Goal: Task Accomplishment & Management: Complete application form

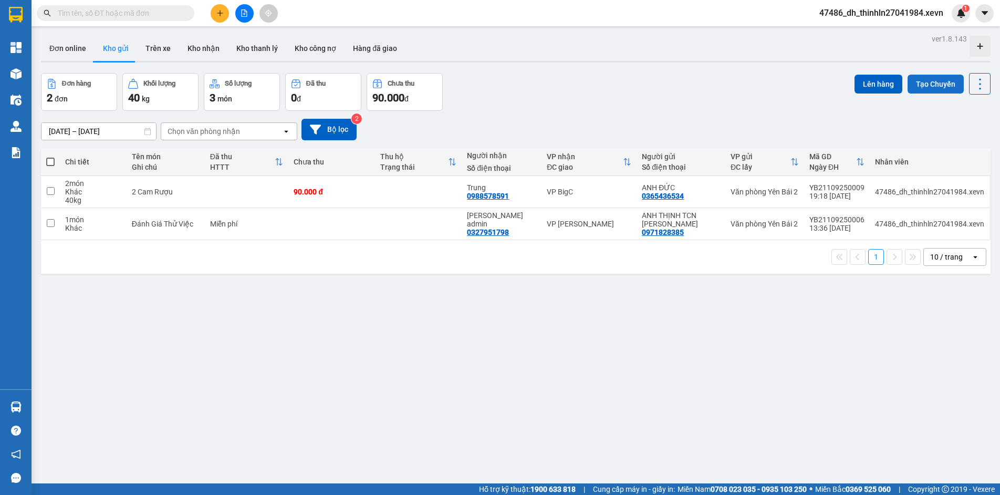
click at [923, 85] on button "Tạo Chuyến" at bounding box center [936, 84] width 56 height 19
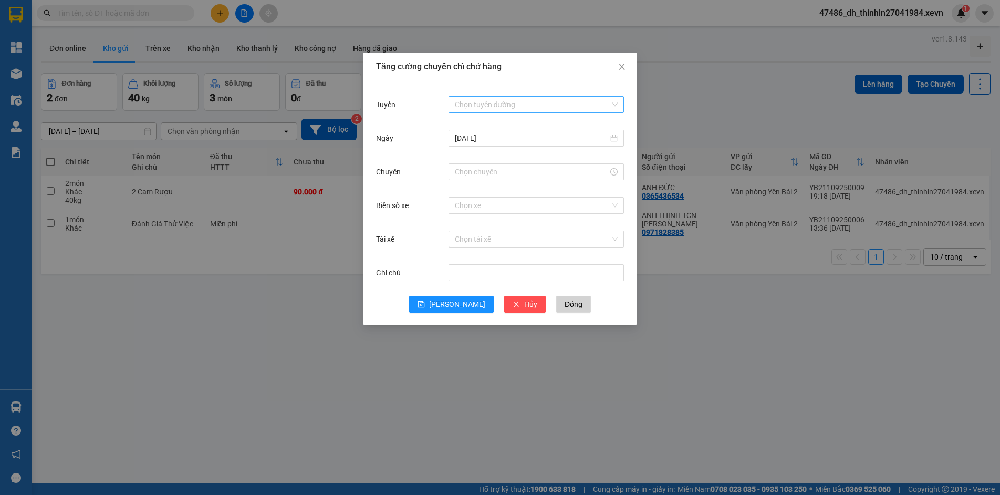
click at [524, 104] on input "Tuyến" at bounding box center [532, 105] width 155 height 16
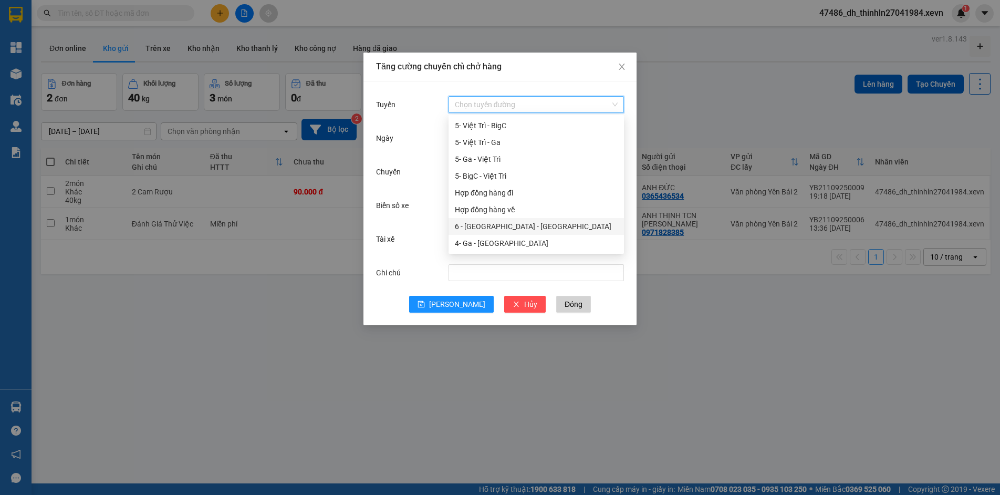
click at [512, 226] on div "6 - [GEOGRAPHIC_DATA] - [GEOGRAPHIC_DATA]" at bounding box center [536, 227] width 163 height 12
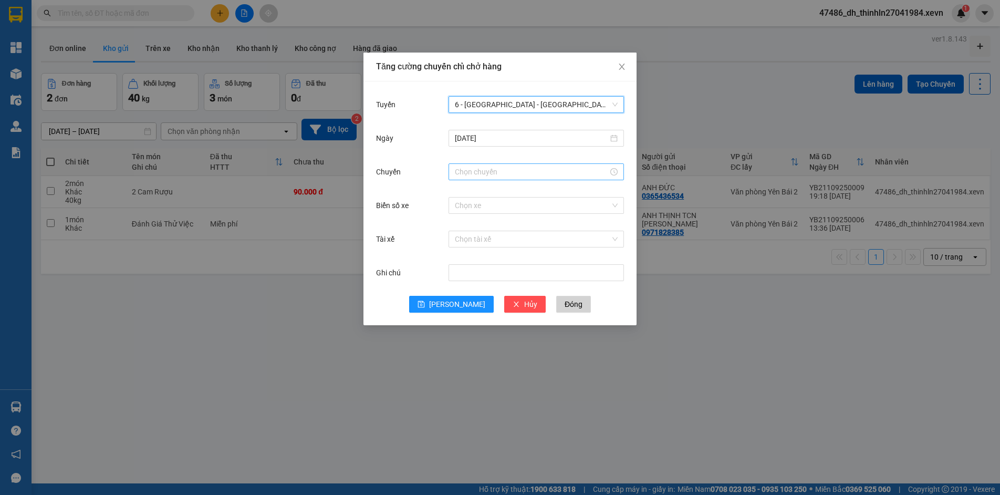
click at [525, 172] on input "Chuyến" at bounding box center [531, 172] width 153 height 12
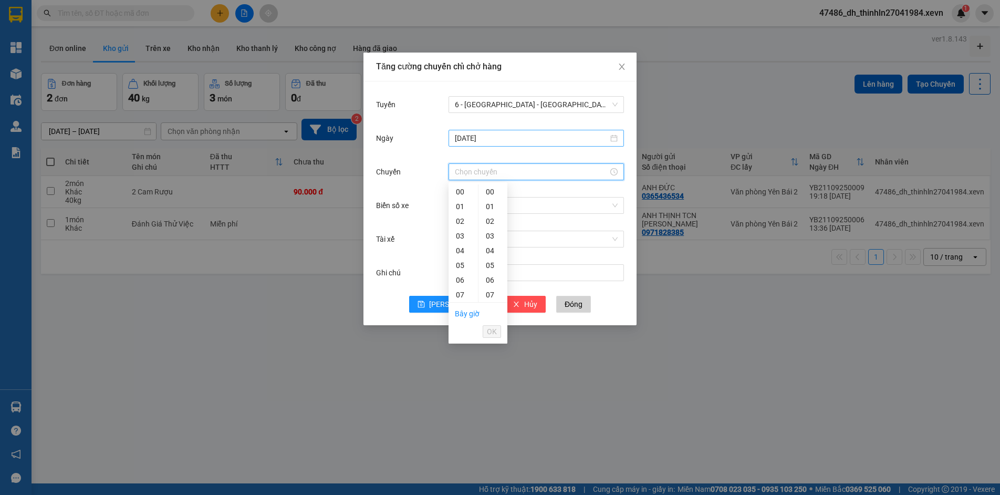
click at [618, 139] on div "[DATE]" at bounding box center [536, 138] width 175 height 17
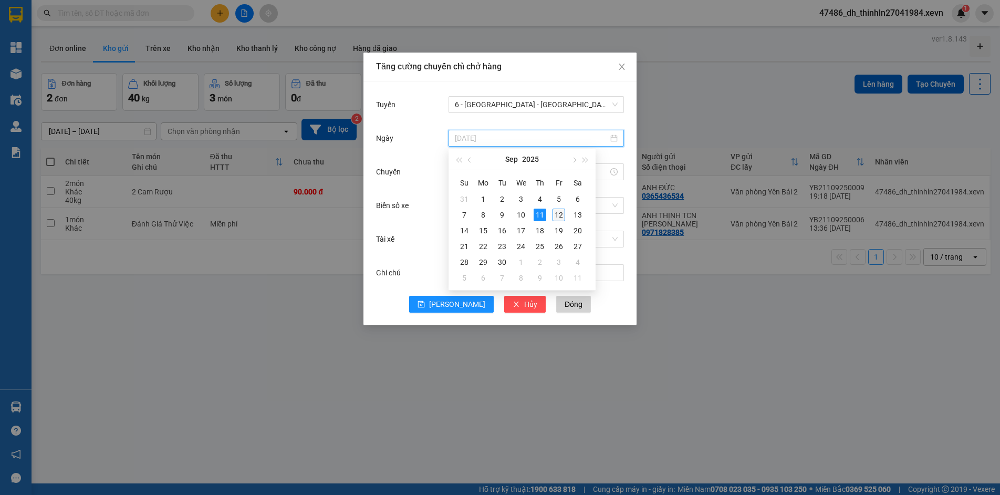
type input "[DATE]"
click at [559, 213] on div "12" at bounding box center [559, 215] width 13 height 13
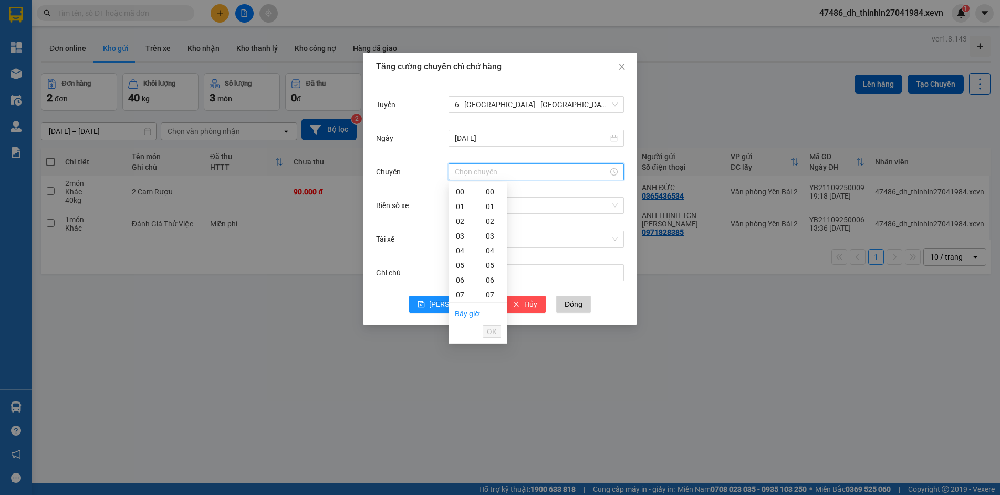
click at [516, 174] on input "Chuyến" at bounding box center [531, 172] width 153 height 12
click at [464, 280] on div "06" at bounding box center [463, 280] width 29 height 15
type input "06:00"
click at [494, 336] on span "OK" at bounding box center [492, 332] width 10 height 12
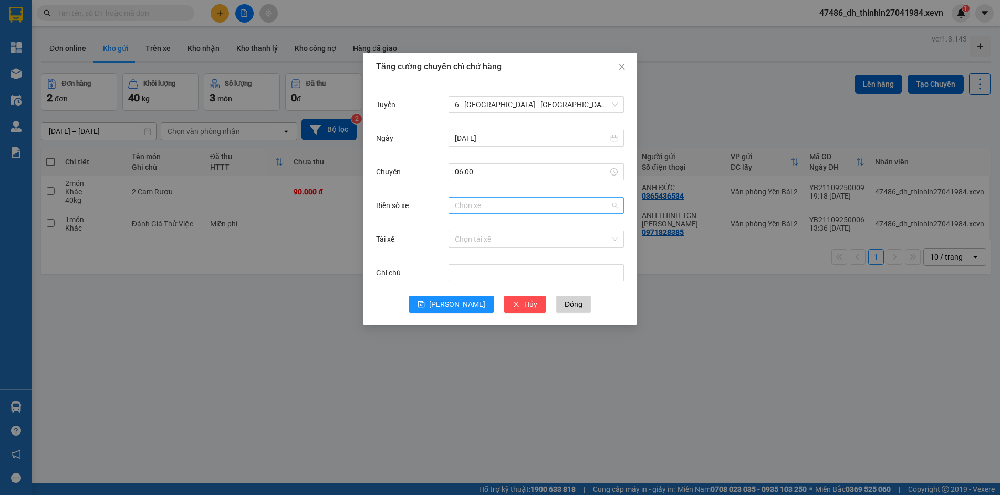
click at [473, 212] on input "Biển số xe" at bounding box center [532, 205] width 155 height 16
type input "34.69"
click at [495, 226] on div "29E-034.69" at bounding box center [536, 227] width 163 height 12
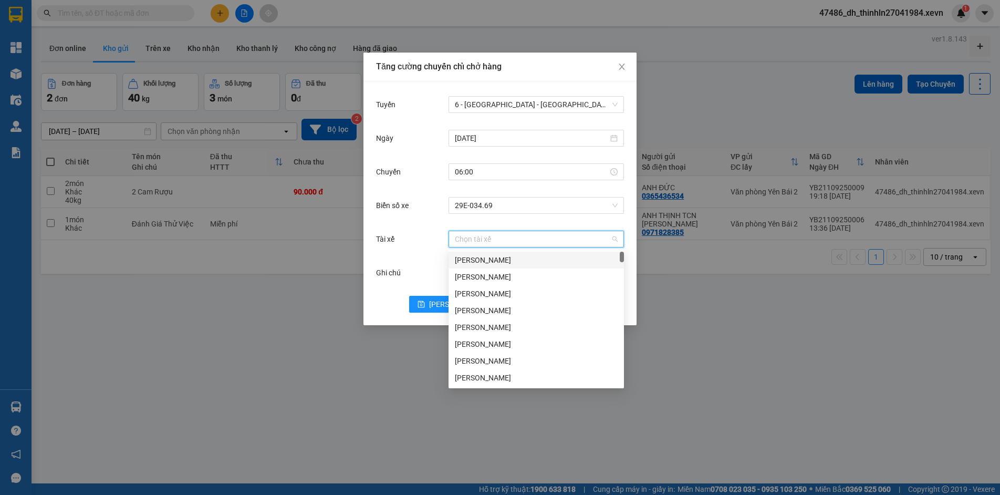
click at [490, 241] on input "Tài xế" at bounding box center [532, 239] width 155 height 16
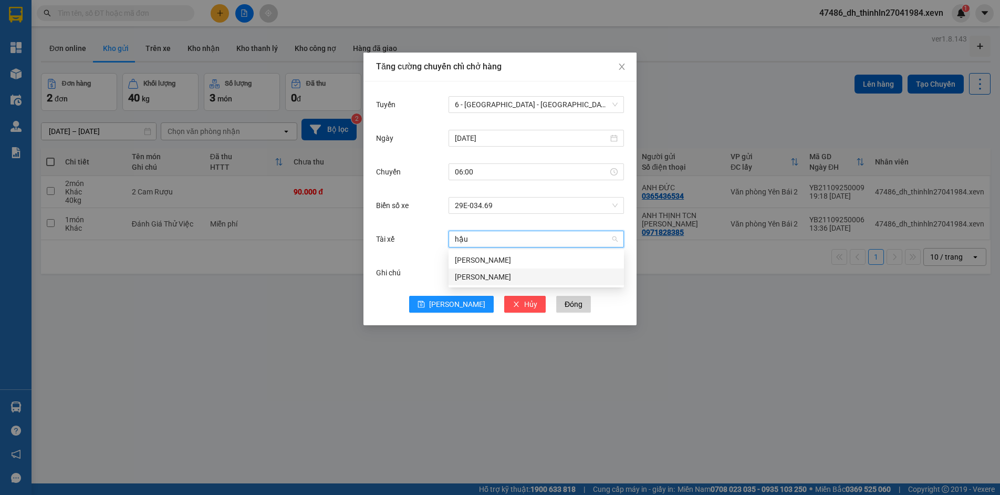
type input "hậu"
click at [464, 272] on div "[PERSON_NAME]" at bounding box center [536, 277] width 163 height 12
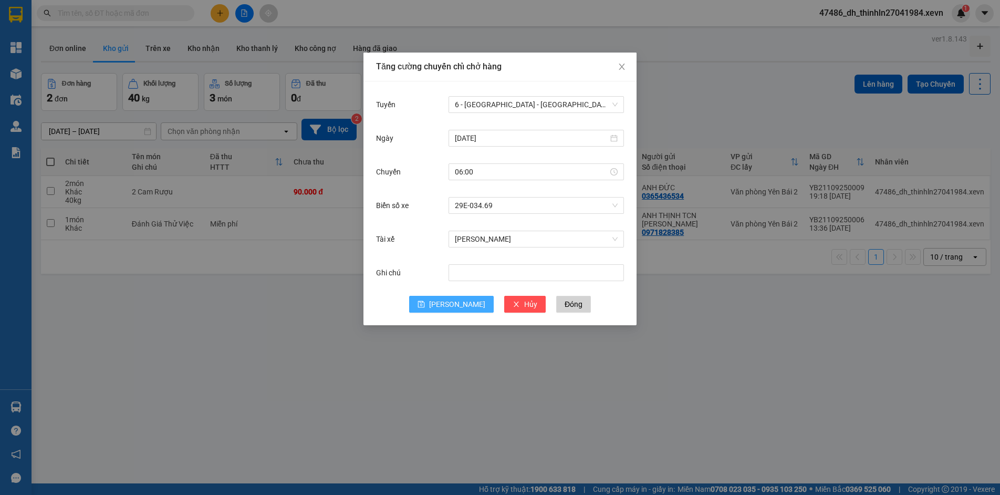
click at [450, 307] on button "[PERSON_NAME]" at bounding box center [451, 304] width 85 height 17
click at [625, 68] on icon "close" at bounding box center [622, 67] width 8 height 8
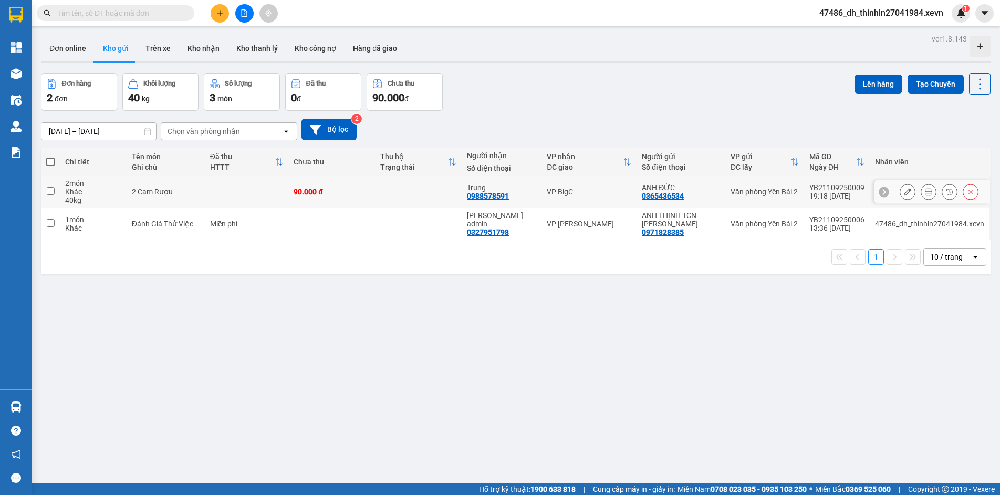
click at [47, 188] on input "checkbox" at bounding box center [51, 191] width 8 height 8
checkbox input "true"
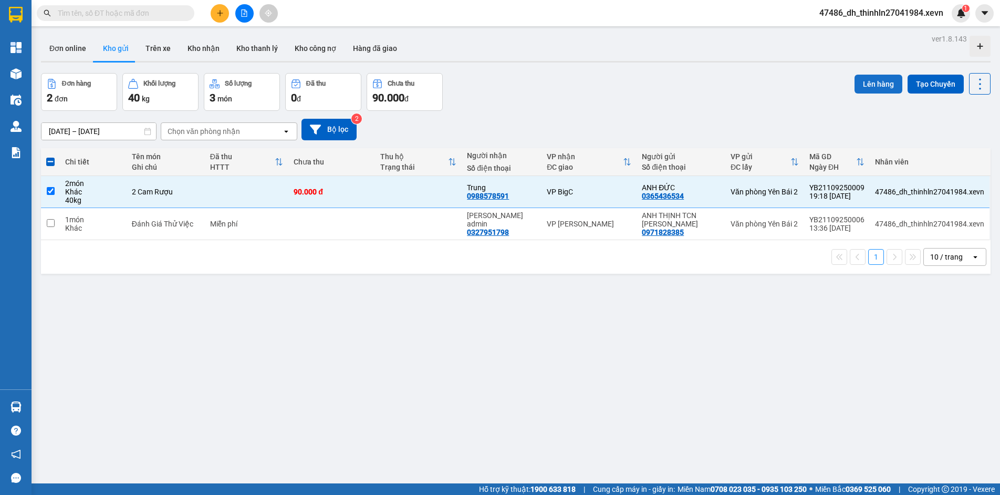
click at [866, 79] on button "Lên hàng" at bounding box center [879, 84] width 48 height 19
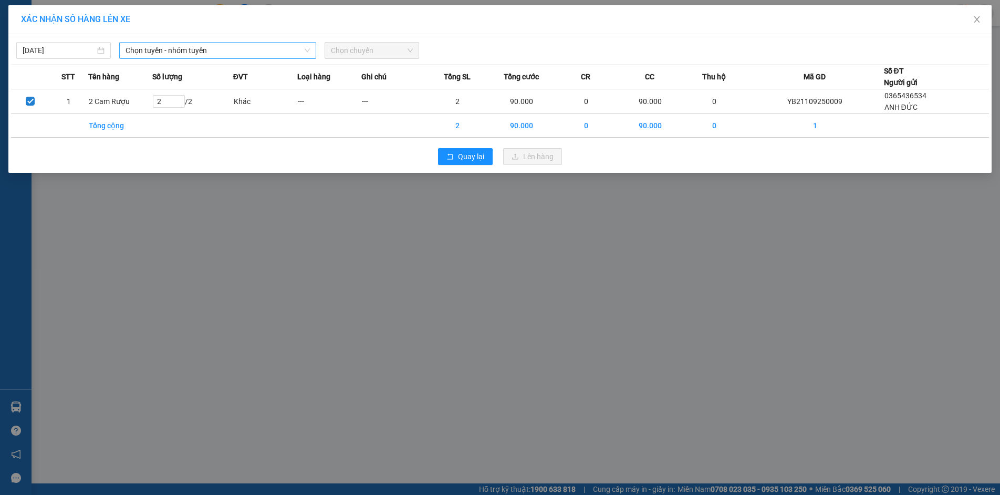
click at [306, 49] on icon "down" at bounding box center [307, 50] width 6 height 6
click at [290, 51] on span "Chọn tuyến - nhóm tuyến" at bounding box center [218, 51] width 184 height 16
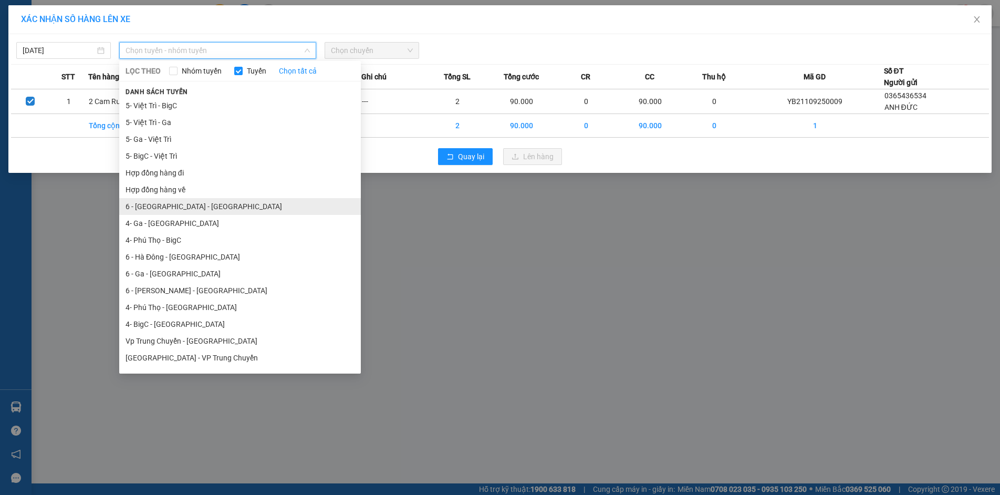
click at [195, 207] on li "6 - [GEOGRAPHIC_DATA] - [GEOGRAPHIC_DATA]" at bounding box center [240, 206] width 242 height 17
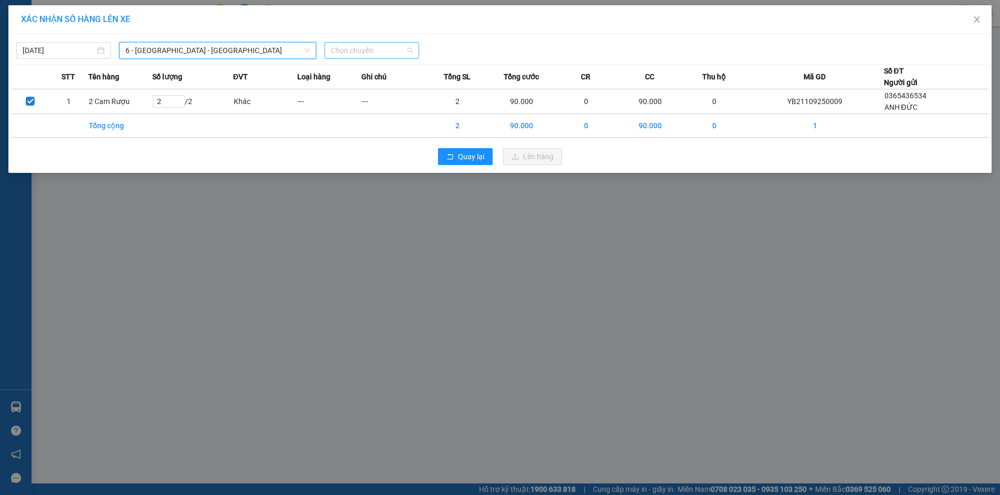
click at [382, 47] on span "Chọn chuyến" at bounding box center [372, 51] width 82 height 16
click at [373, 85] on div "06:00 (TC) - 29E-034.69" at bounding box center [372, 88] width 82 height 12
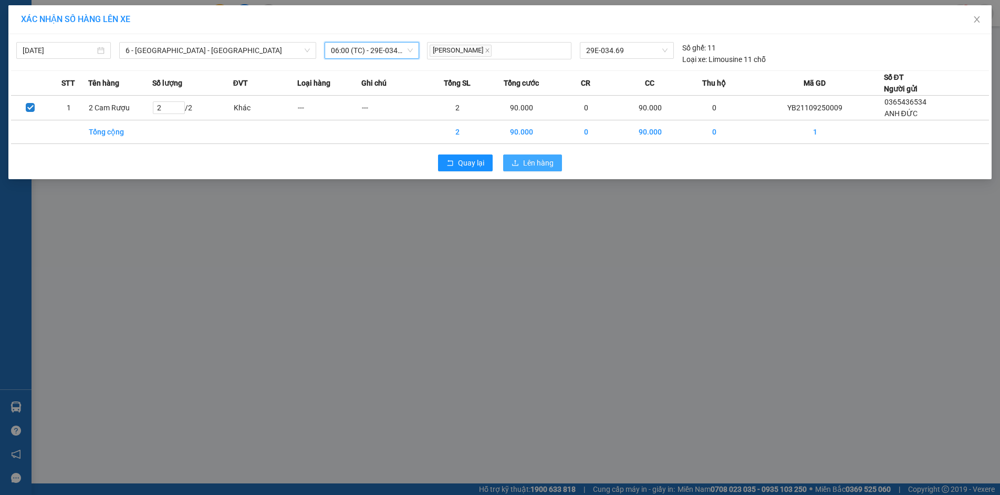
click at [525, 163] on span "Lên hàng" at bounding box center [538, 163] width 30 height 12
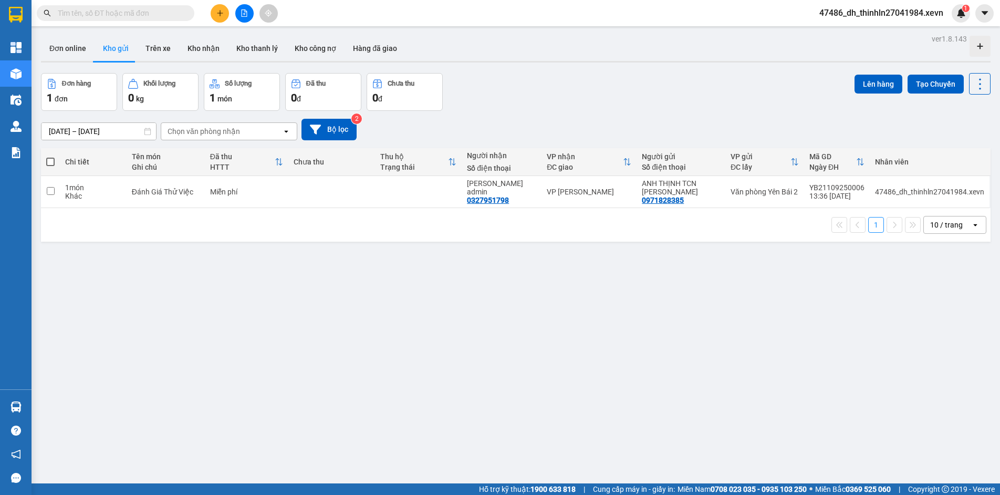
click at [176, 12] on input "text" at bounding box center [120, 13] width 124 height 12
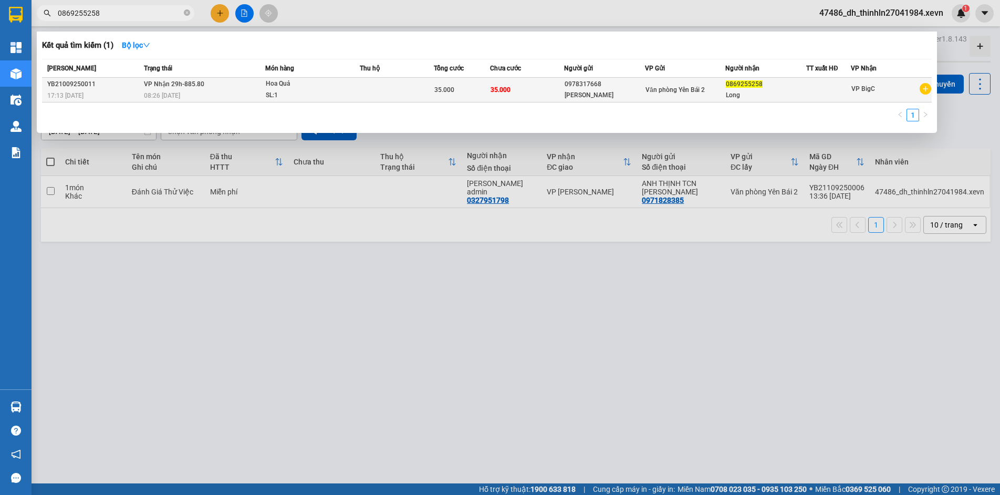
type input "0869255258"
click at [212, 87] on td "VP Nhận 29h-885.80 08:26 [DATE]" at bounding box center [203, 90] width 124 height 25
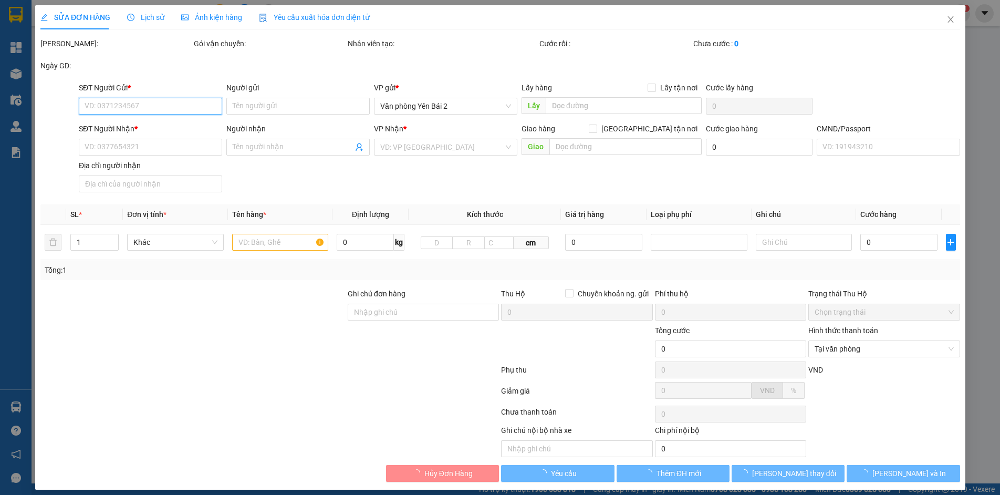
type input "0978317668"
type input "[PERSON_NAME]"
type input "0869255258"
type input "Long"
type input "35.000"
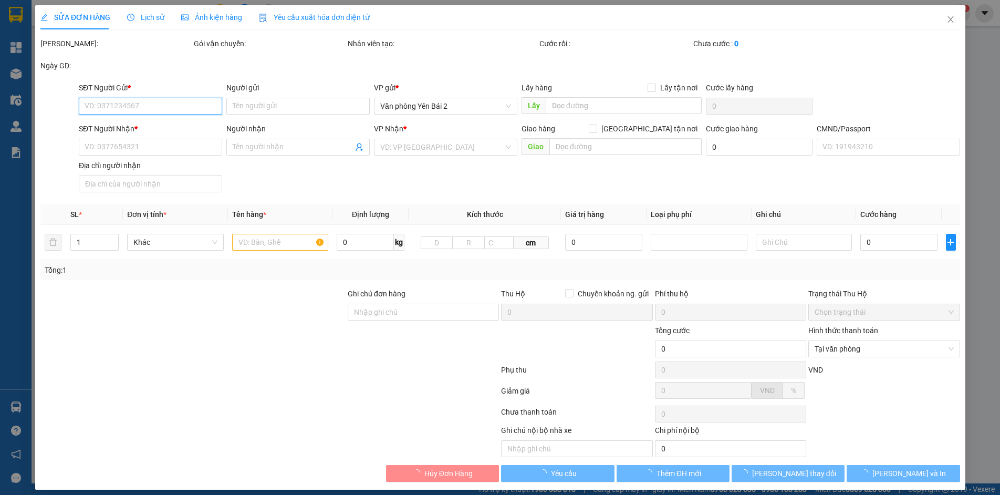
type input "35.000"
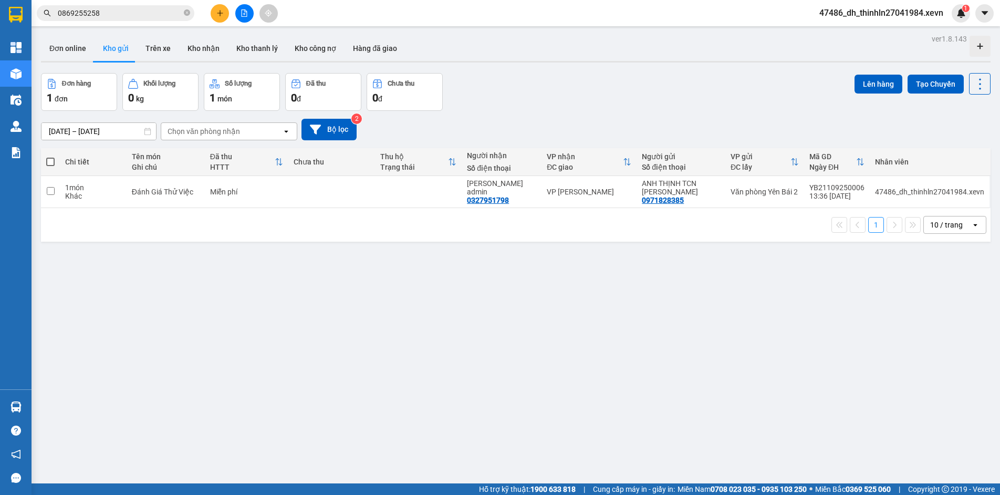
click at [159, 8] on input "0869255258" at bounding box center [120, 13] width 124 height 12
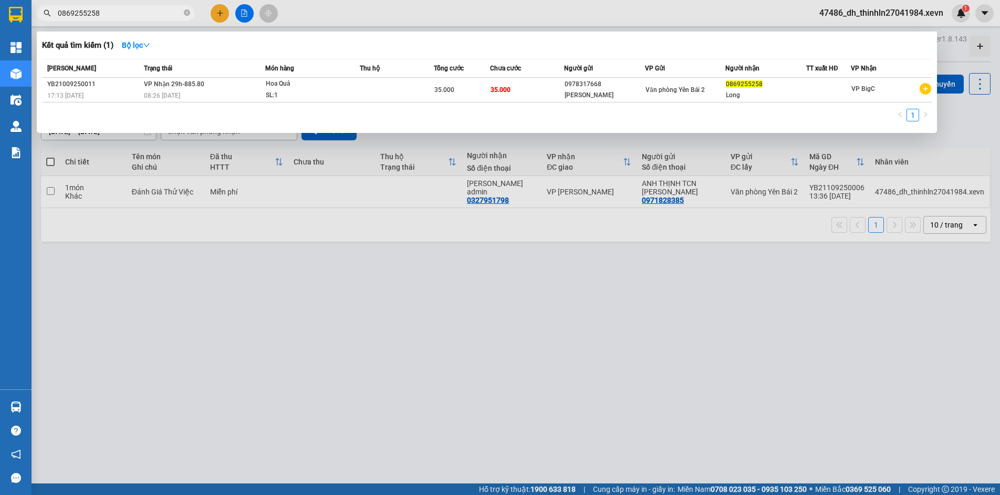
click at [637, 307] on div at bounding box center [500, 247] width 1000 height 495
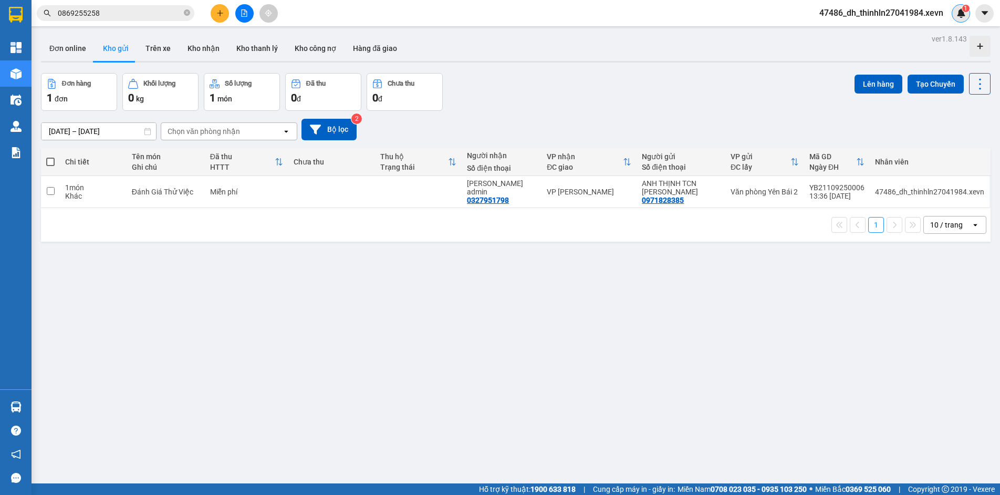
click at [962, 14] on img at bounding box center [960, 12] width 9 height 9
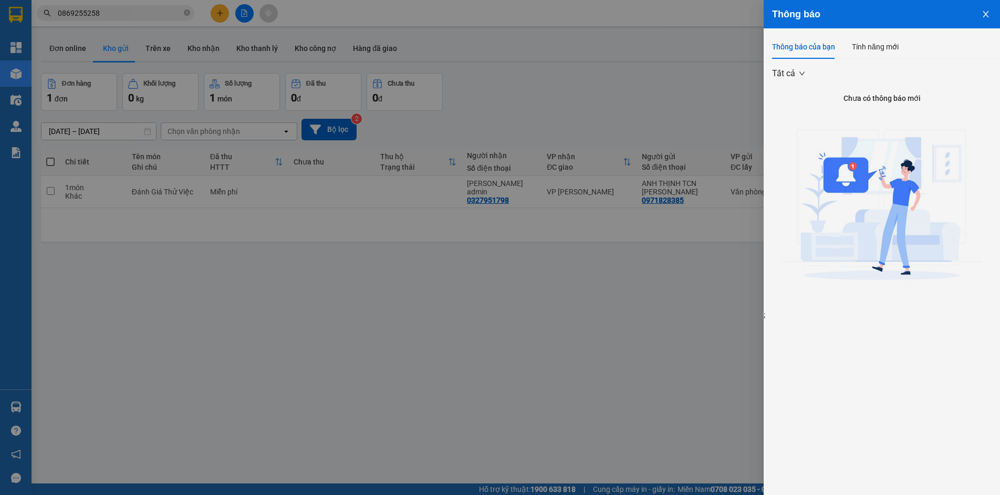
click at [689, 382] on div at bounding box center [500, 247] width 1000 height 495
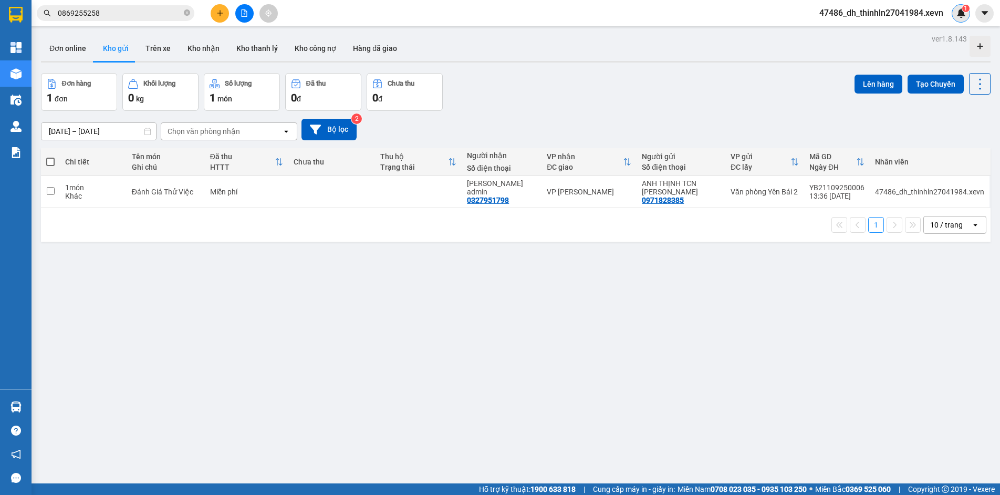
click at [959, 11] on img at bounding box center [960, 12] width 9 height 9
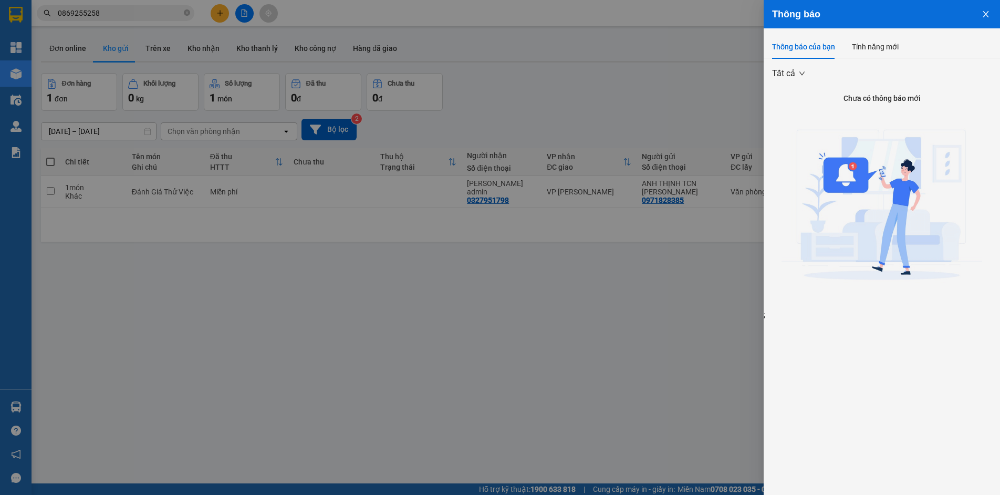
click at [574, 333] on div at bounding box center [500, 247] width 1000 height 495
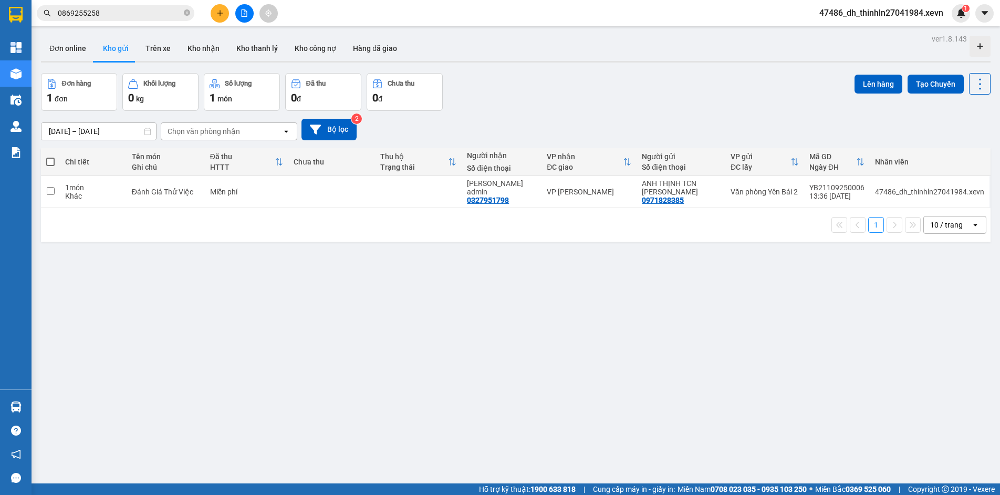
click at [164, 16] on input "0869255258" at bounding box center [120, 13] width 124 height 12
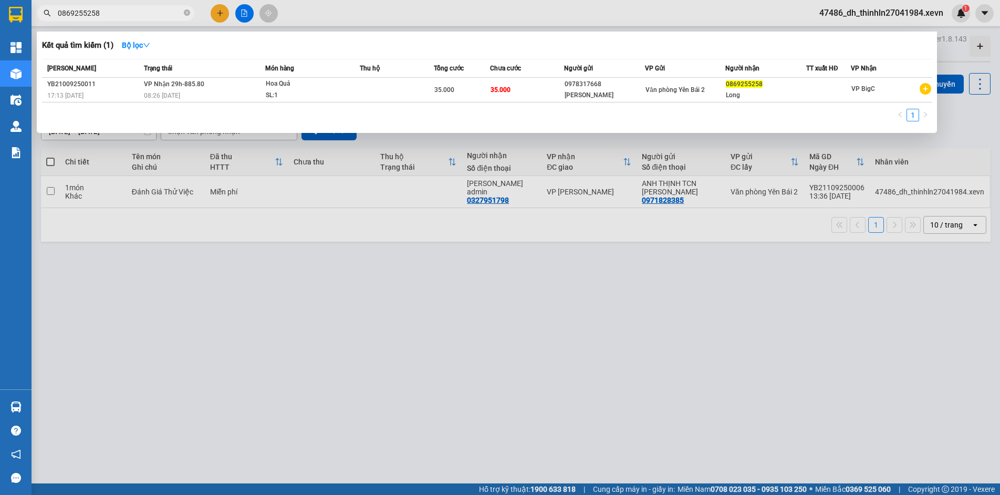
click at [581, 440] on div at bounding box center [500, 247] width 1000 height 495
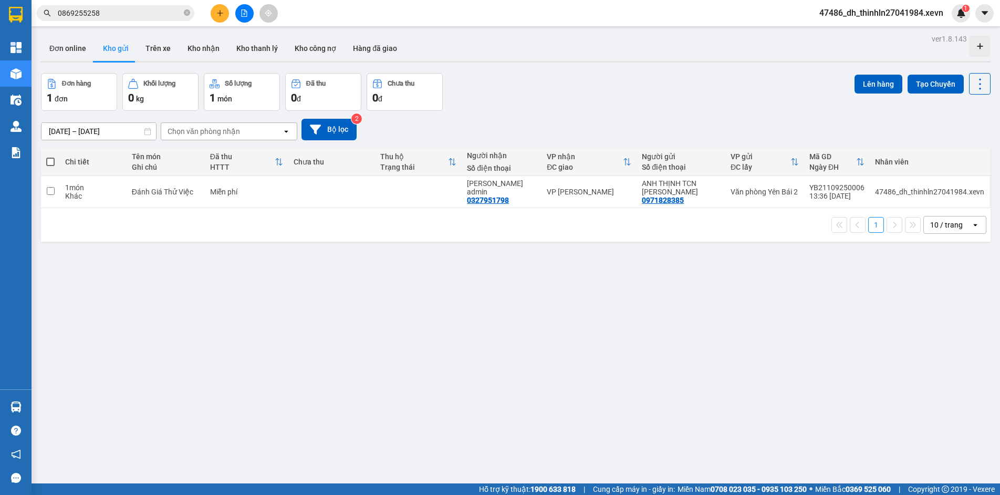
click at [138, 15] on input "0869255258" at bounding box center [120, 13] width 124 height 12
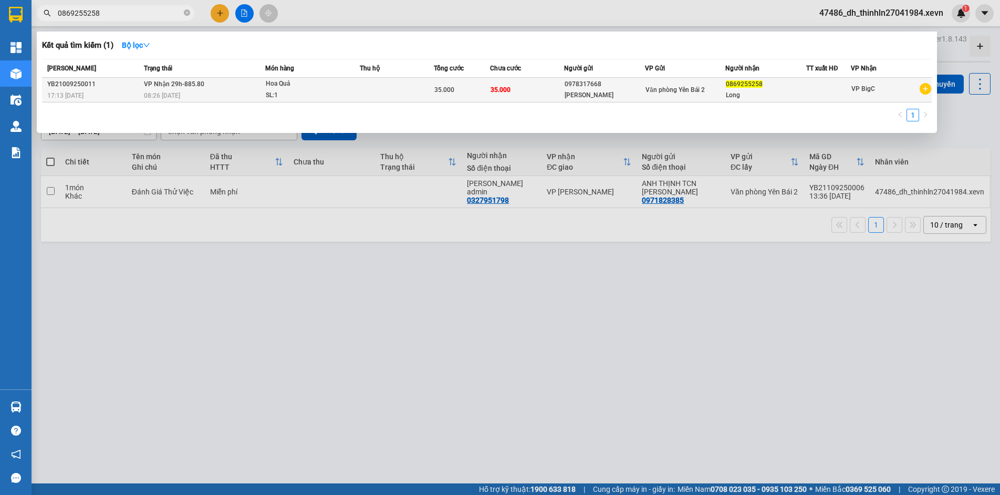
click at [864, 87] on span "VP BigC" at bounding box center [863, 88] width 24 height 7
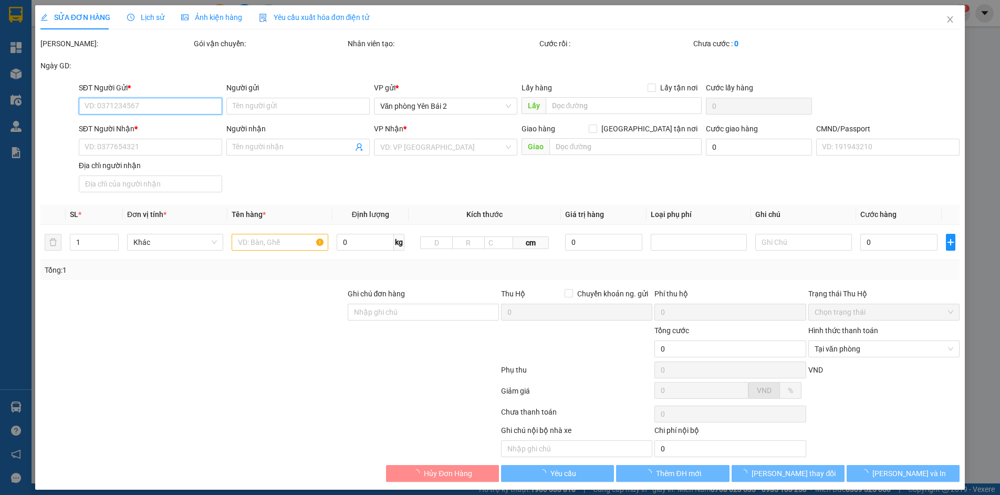
type input "0978317668"
type input "[PERSON_NAME]"
type input "0869255258"
type input "Long"
type input "35.000"
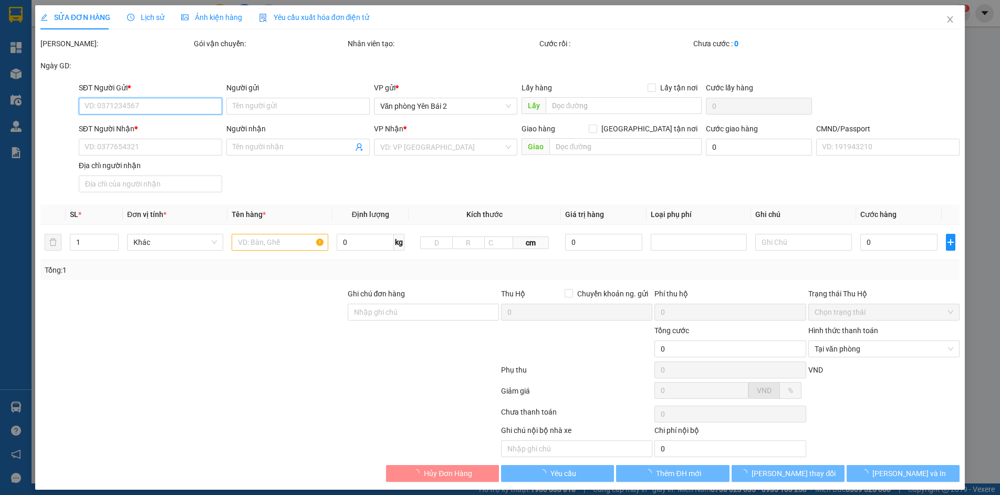
type input "35.000"
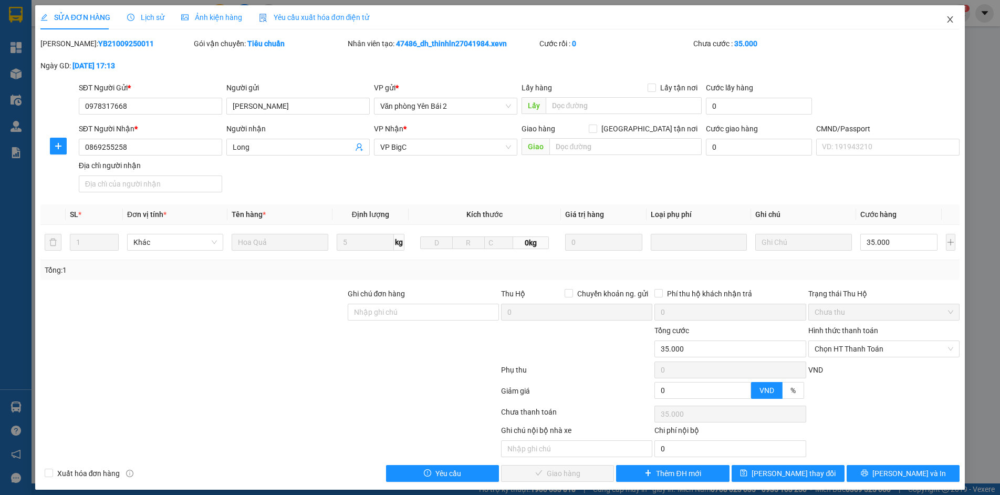
click at [946, 21] on icon "close" at bounding box center [950, 19] width 8 height 8
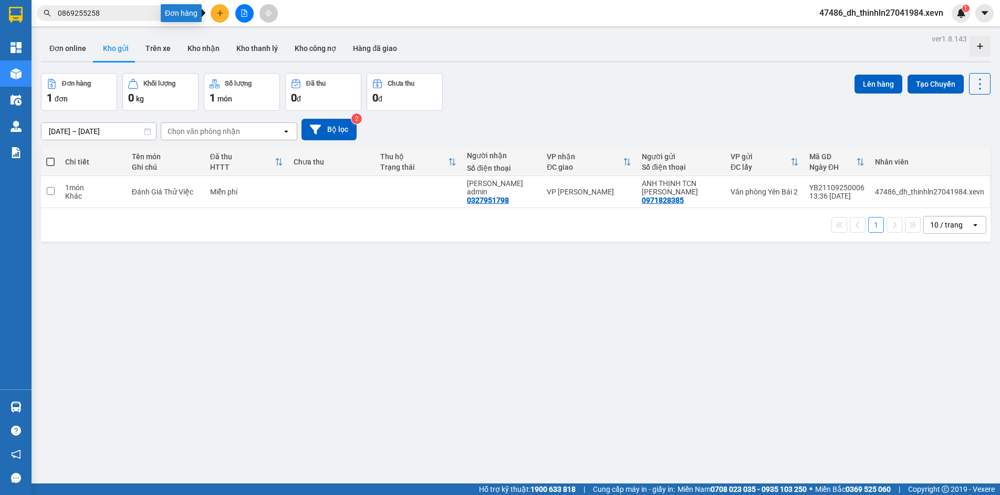
click at [217, 14] on icon "plus" at bounding box center [219, 12] width 7 height 7
click at [231, 41] on div "Tạo đơn hàng" at bounding box center [256, 39] width 79 height 20
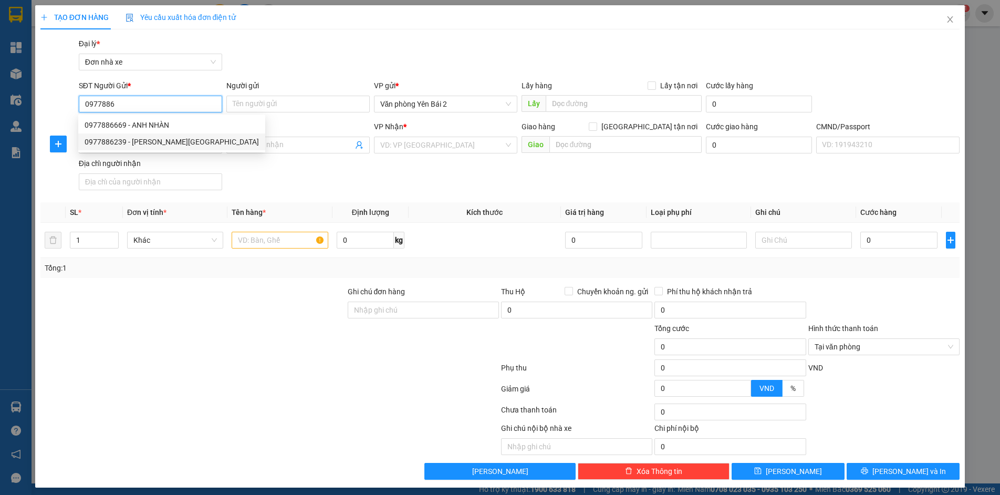
click at [178, 143] on div "0977886239 - [PERSON_NAME][GEOGRAPHIC_DATA]" at bounding box center [172, 142] width 174 height 12
type input "0977886239"
type input "[PERSON_NAME][GEOGRAPHIC_DATA]"
type input "0972298258"
type input "[PERSON_NAME]"
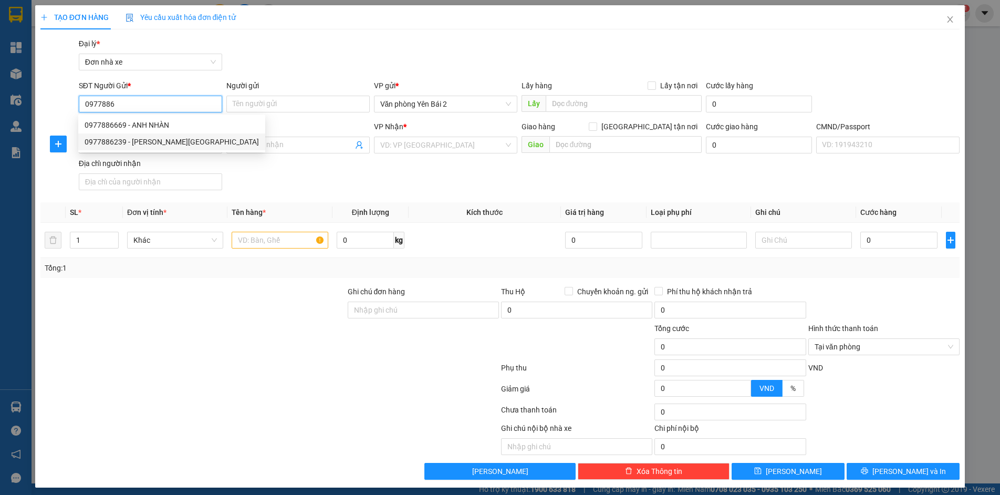
type input "1cc"
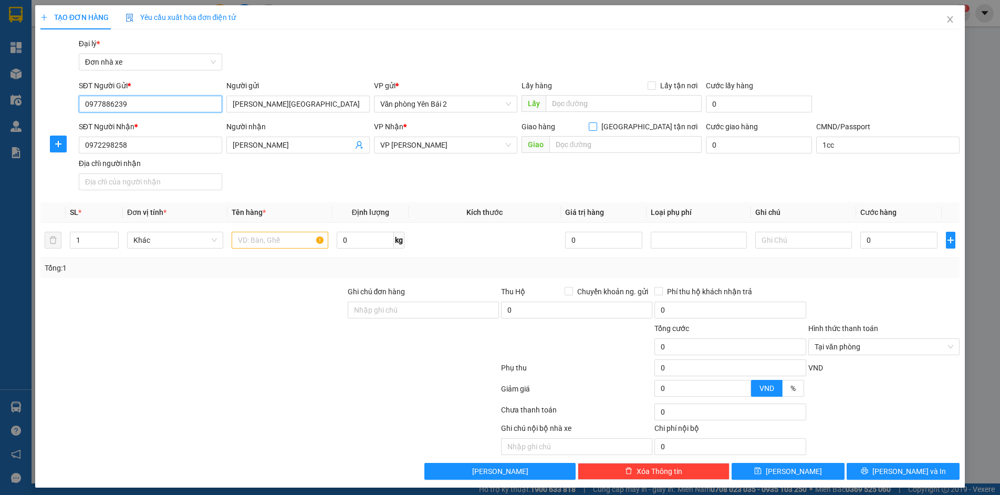
type input "0977886239"
click at [596, 127] on input "[GEOGRAPHIC_DATA] tận nơi" at bounding box center [592, 125] width 7 height 7
checkbox input "true"
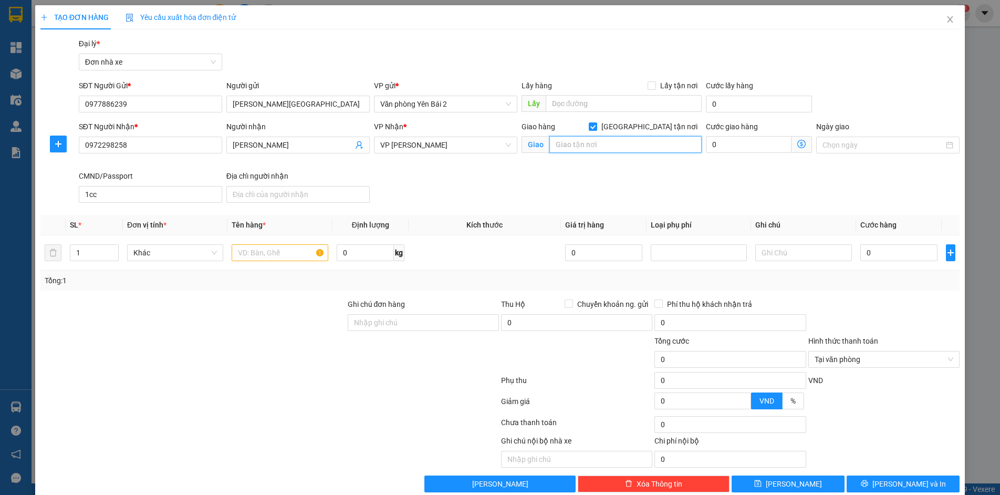
click at [615, 147] on input "text" at bounding box center [625, 144] width 152 height 17
paste input "56 Ng. [STREET_ADDRESS][PERSON_NAME]"
click at [573, 147] on input "56 Ng. [STREET_ADDRESS][PERSON_NAME]" at bounding box center [625, 144] width 152 height 17
type input "56 Ng. [STREET_ADDRESS][PERSON_NAME]"
click at [724, 145] on input "0" at bounding box center [749, 144] width 86 height 17
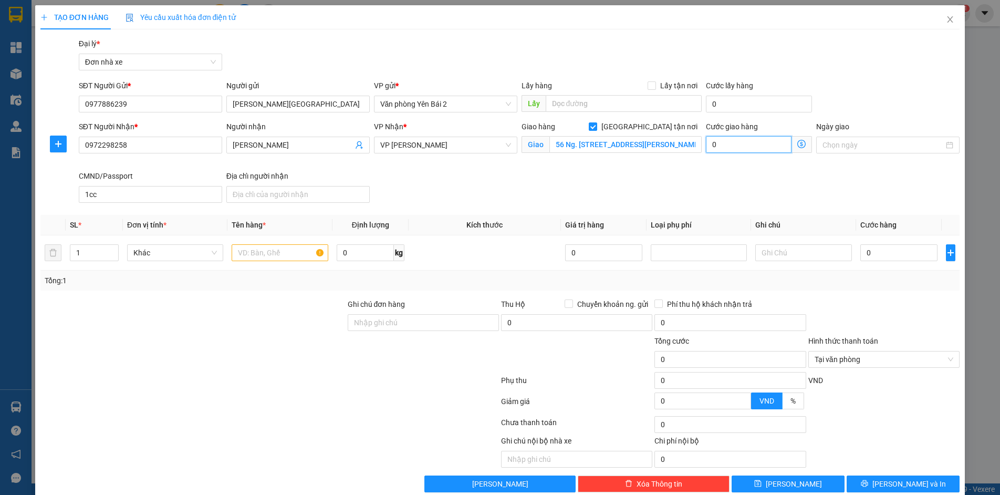
type input "4"
type input "40"
type input "400"
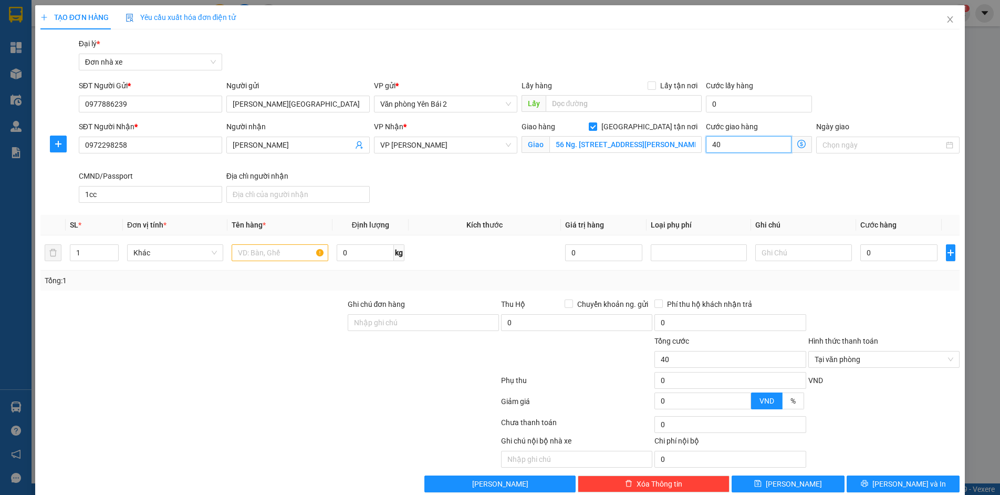
type input "400"
type input "4.000"
type input "40.000"
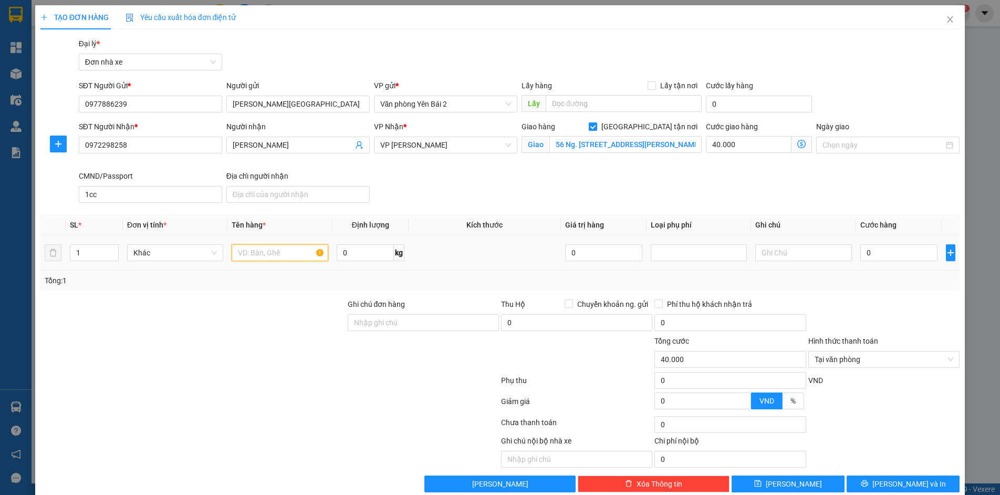
click at [295, 249] on input "text" at bounding box center [280, 252] width 96 height 17
type input "d"
type input "đ"
type input "D"
type input "Đồ Ăm"
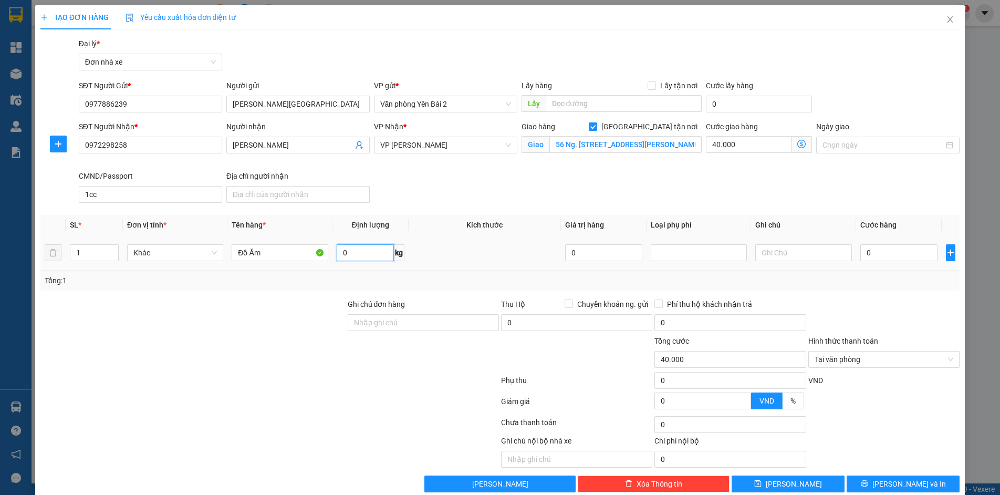
click at [348, 254] on input "0" at bounding box center [365, 252] width 57 height 17
type input "18"
click at [864, 252] on input "0" at bounding box center [898, 252] width 77 height 17
type input "4"
type input "40.004"
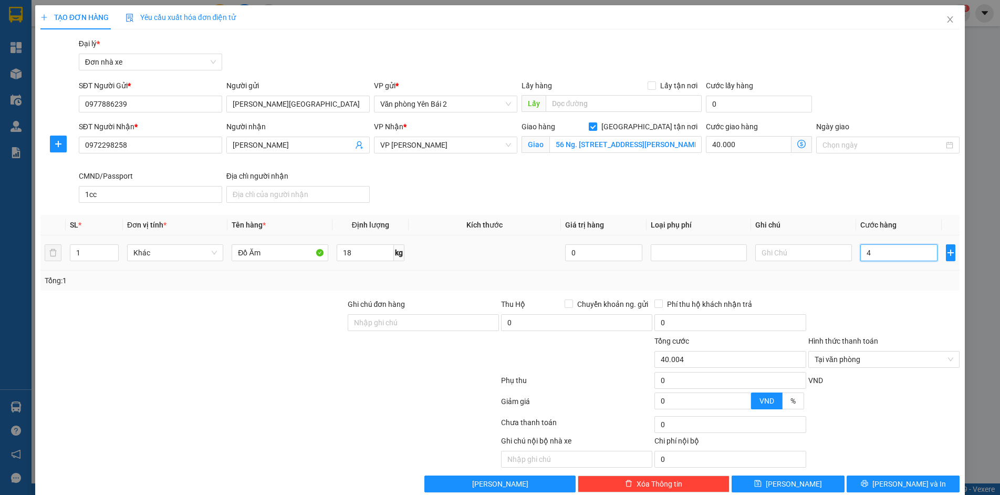
type input "45"
type input "40.045"
type input "450"
type input "40.450"
type input "4.500"
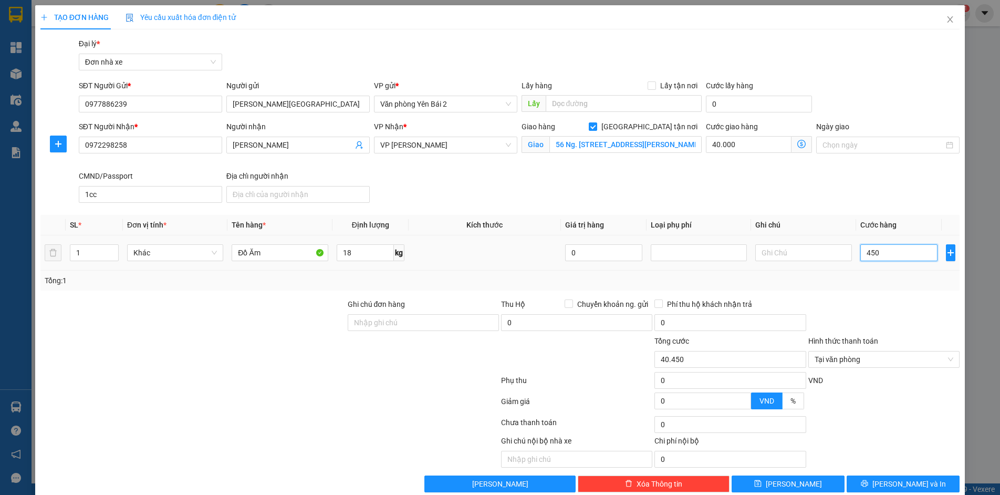
type input "44.500"
type input "45.000"
type input "85.000"
type input "45.000"
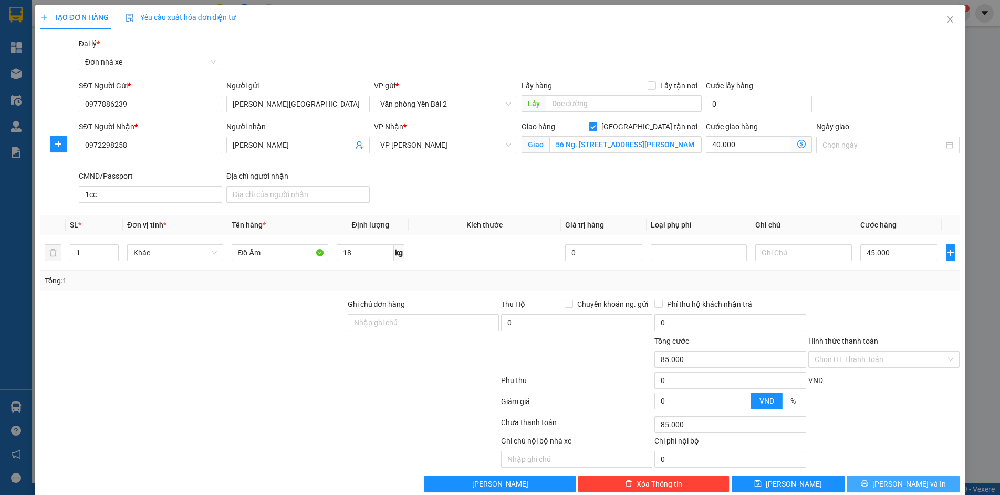
click at [901, 484] on span "[PERSON_NAME] và In" at bounding box center [909, 484] width 74 height 12
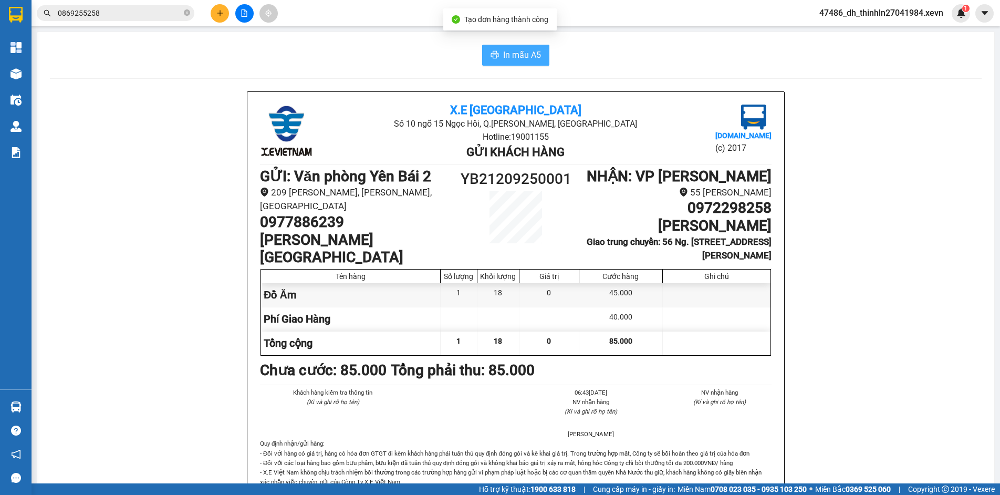
drag, startPoint x: 496, startPoint y: 54, endPoint x: 781, endPoint y: 143, distance: 298.2
click at [496, 54] on button "In mẫu A5" at bounding box center [515, 55] width 67 height 21
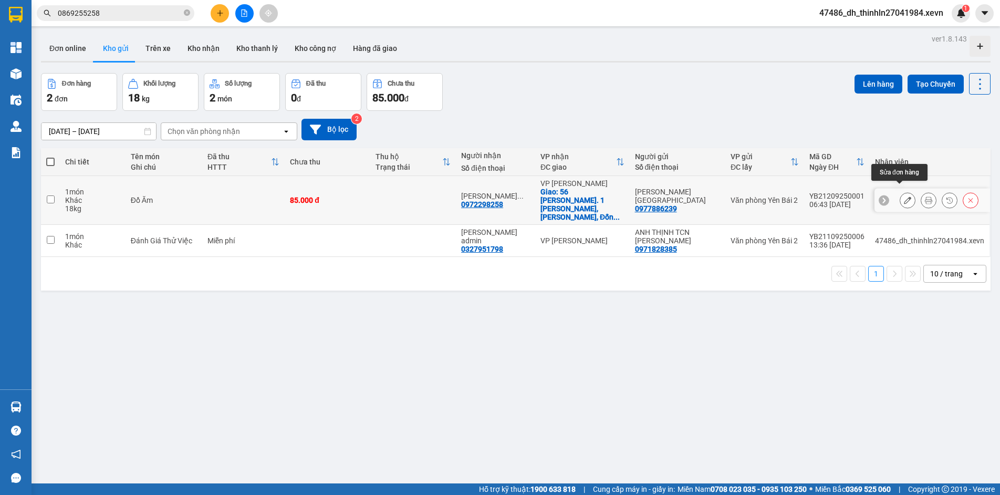
click at [904, 196] on icon at bounding box center [907, 199] width 7 height 7
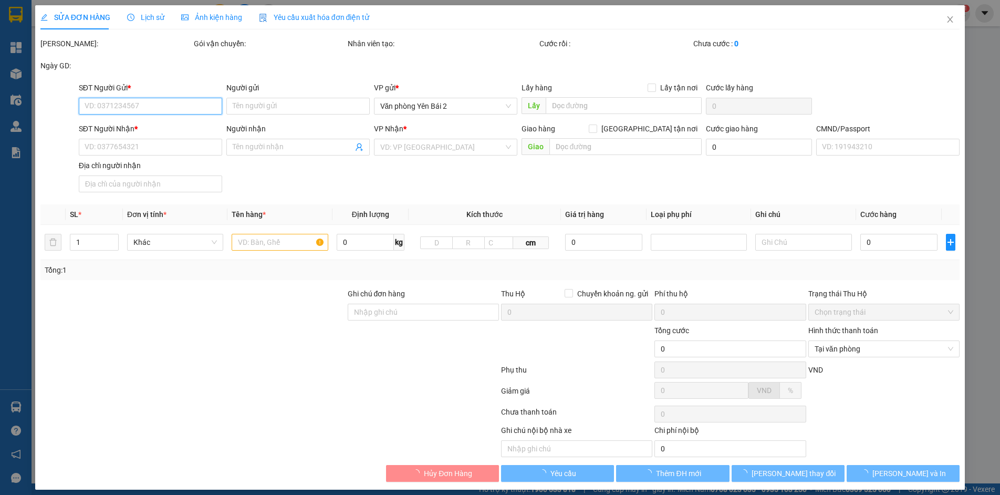
type input "0977886239"
type input "[PERSON_NAME][GEOGRAPHIC_DATA]"
type input "0972298258"
type input "[PERSON_NAME]"
checkbox input "true"
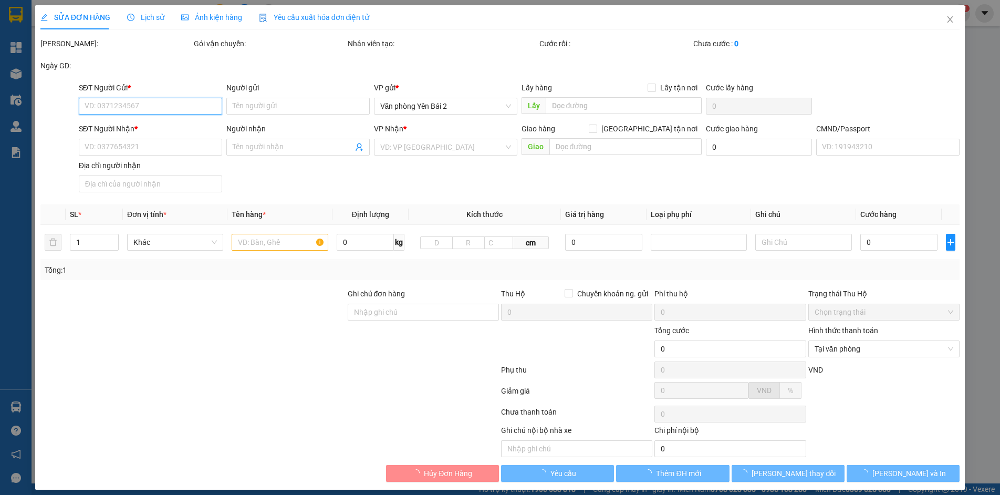
type input "56 Ng. [STREET_ADDRESS][PERSON_NAME]"
type input "1cc"
type input "85.000"
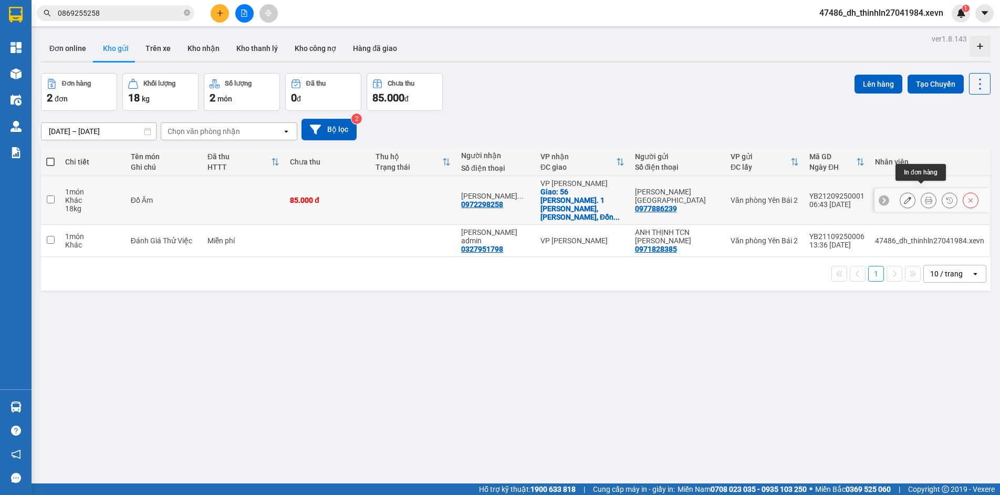
click at [925, 196] on icon at bounding box center [928, 199] width 7 height 7
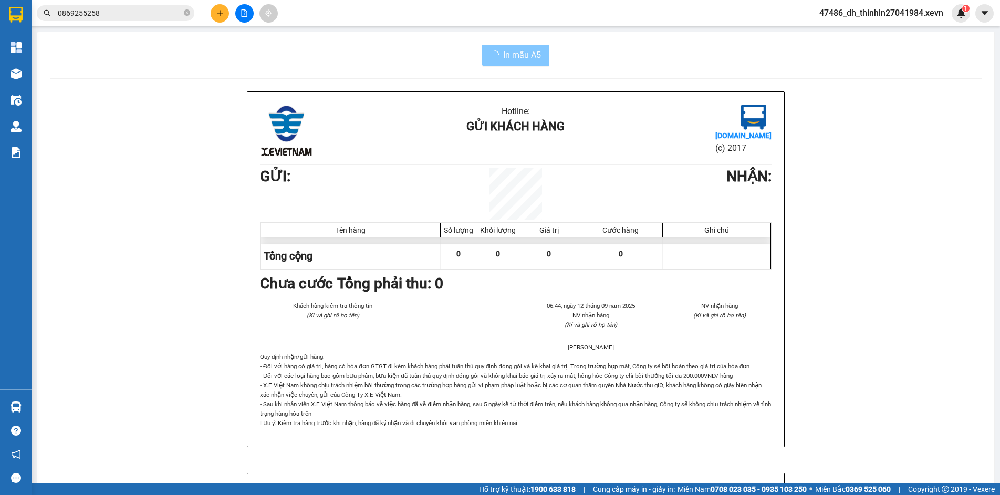
click at [504, 50] on span "In mẫu A5" at bounding box center [522, 54] width 38 height 13
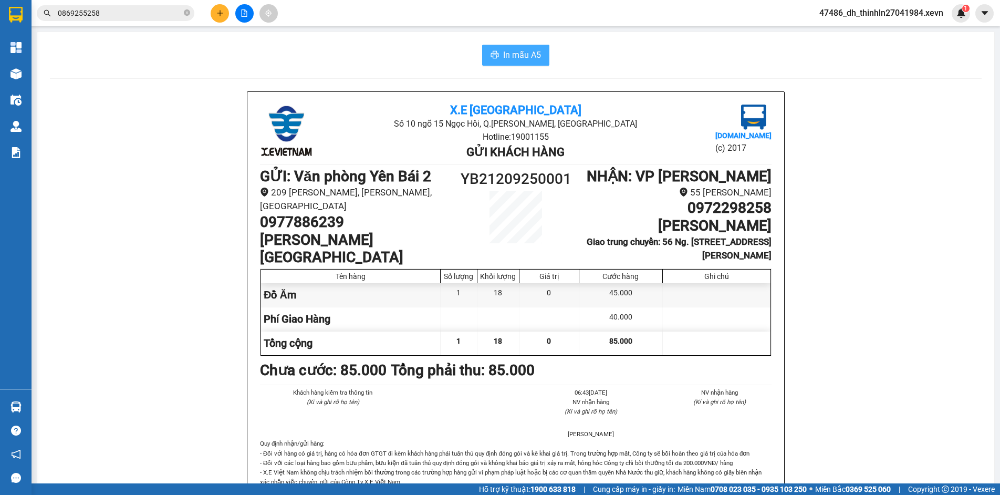
click at [505, 50] on span "In mẫu A5" at bounding box center [522, 54] width 38 height 13
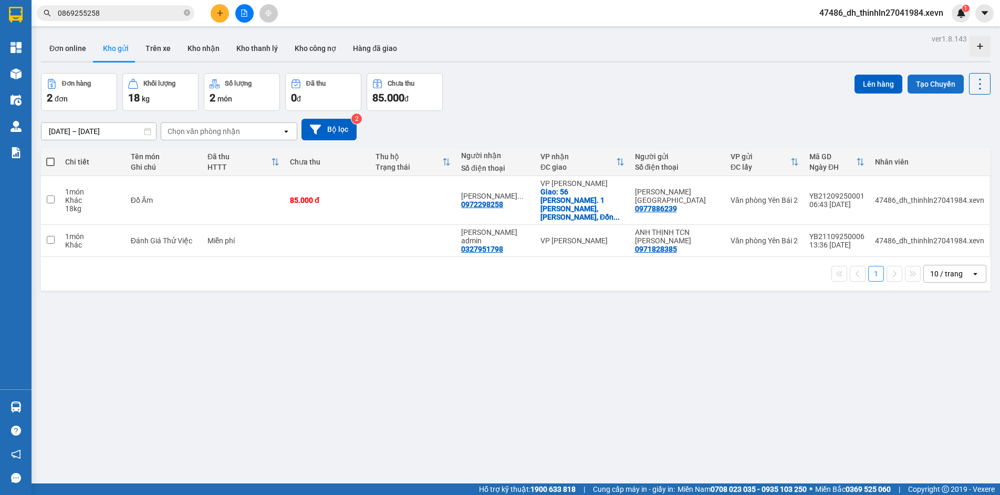
click at [918, 84] on button "Tạo Chuyến" at bounding box center [936, 84] width 56 height 19
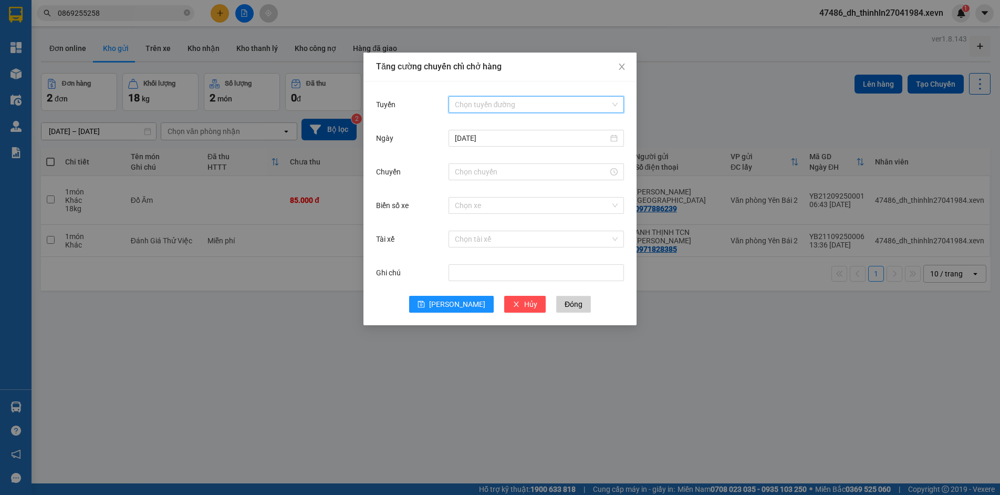
click at [526, 108] on input "Tuyến" at bounding box center [532, 105] width 155 height 16
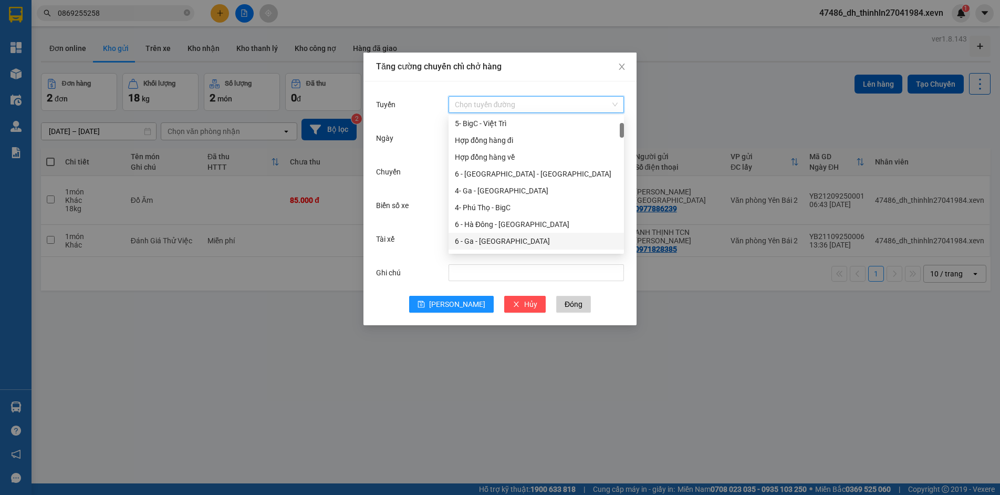
scroll to position [105, 0]
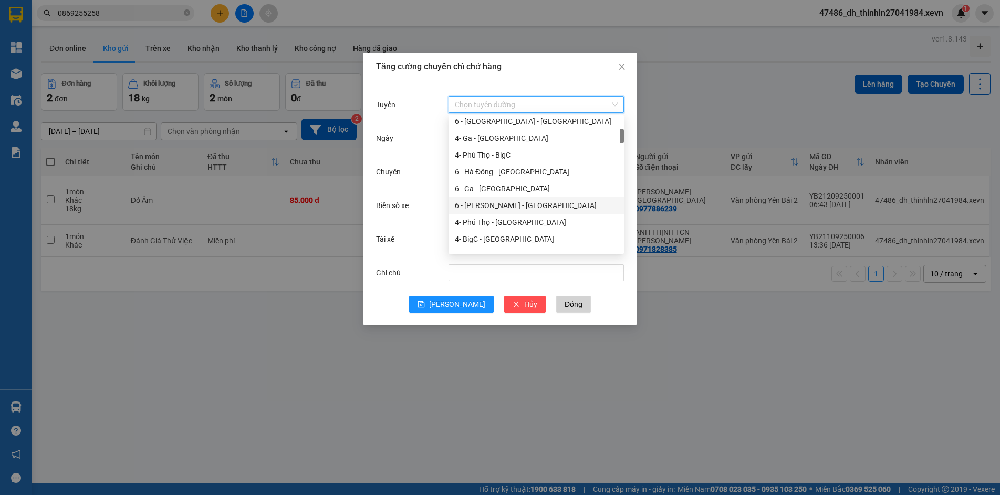
click at [486, 205] on div "6 - [PERSON_NAME] - [GEOGRAPHIC_DATA]" at bounding box center [536, 206] width 163 height 12
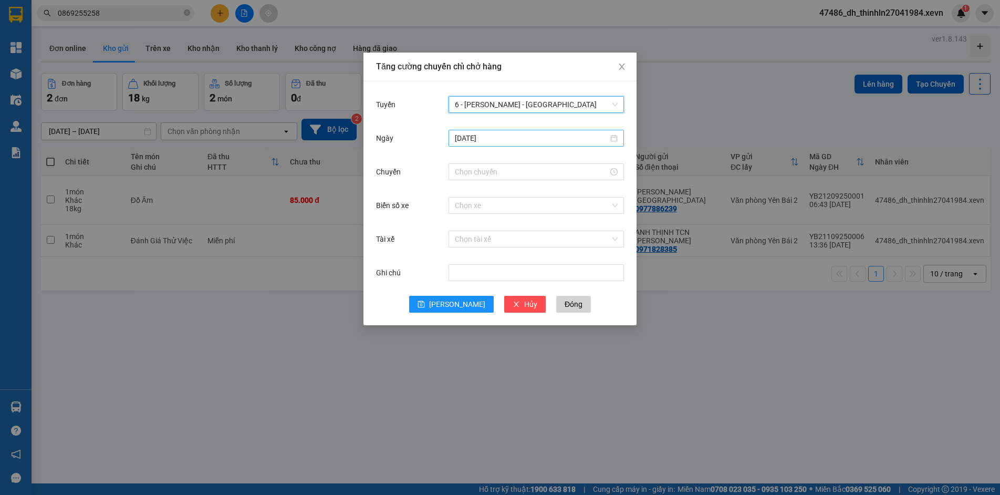
click at [544, 135] on input "[DATE]" at bounding box center [531, 138] width 153 height 12
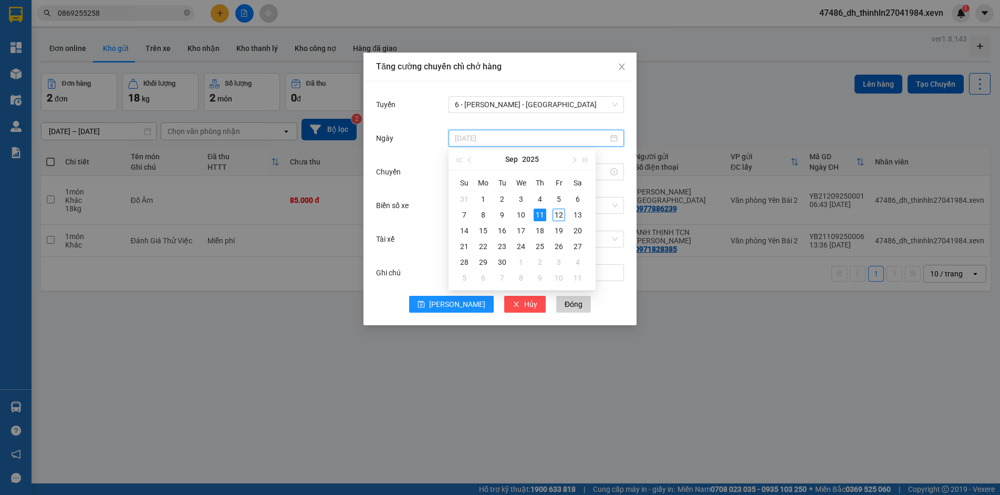
type input "[DATE]"
click at [555, 215] on div "12" at bounding box center [559, 215] width 13 height 13
click at [524, 176] on input "Chuyến" at bounding box center [531, 172] width 153 height 12
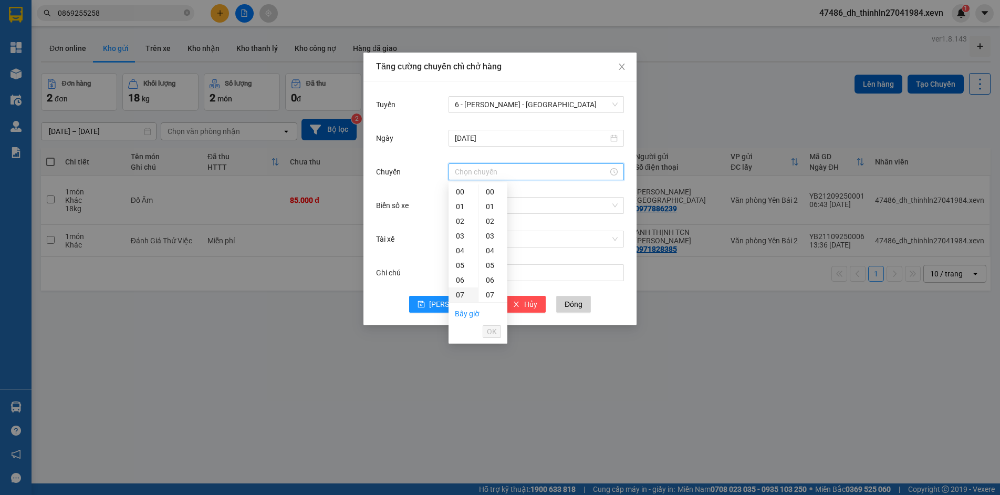
click at [456, 297] on div "07" at bounding box center [463, 294] width 29 height 15
type input "07:00"
click at [494, 331] on span "OK" at bounding box center [492, 332] width 10 height 12
click at [505, 206] on input "Biển số xe" at bounding box center [532, 205] width 155 height 16
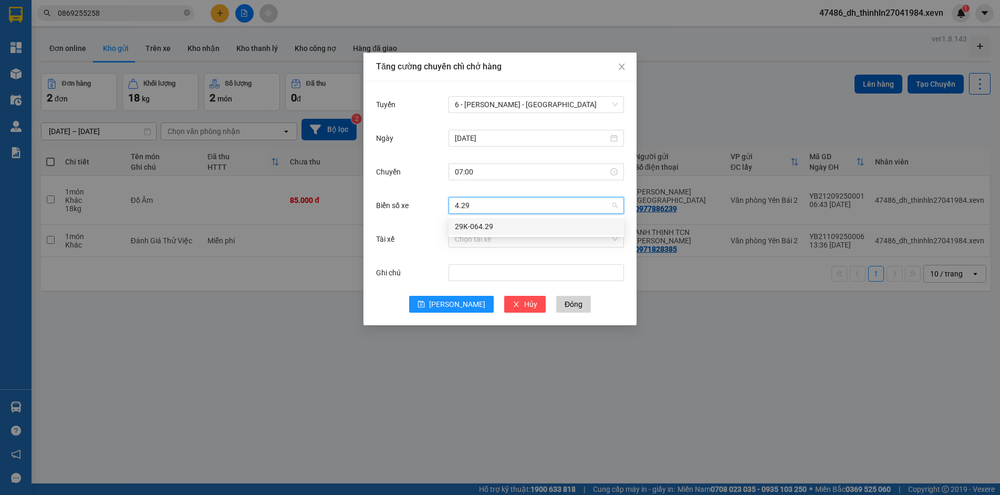
type input "4.29"
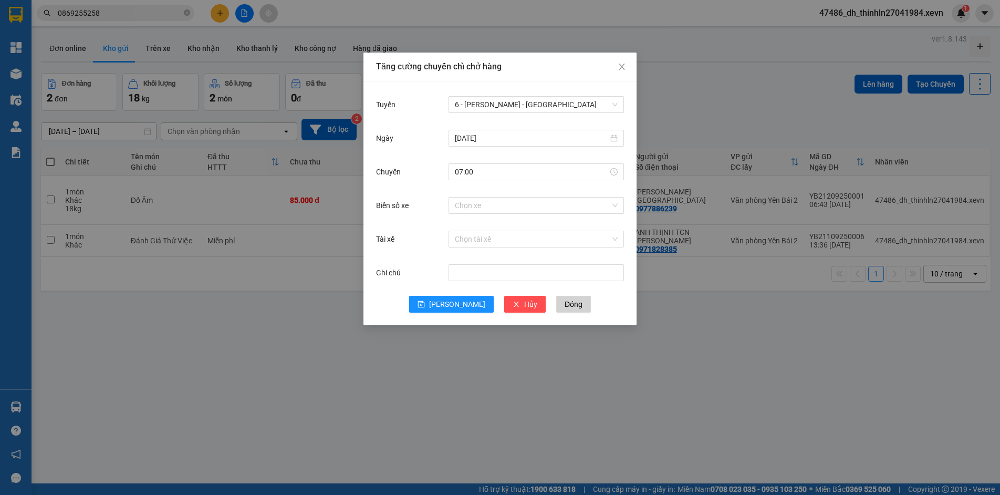
click at [476, 235] on body "Kết quả tìm kiếm ( 1 ) Bộ lọc Mã ĐH Trạng thái Món hàng Thu hộ Tổng cước Chưa c…" at bounding box center [500, 247] width 1000 height 495
click at [486, 205] on input "Biển số xe" at bounding box center [532, 205] width 155 height 16
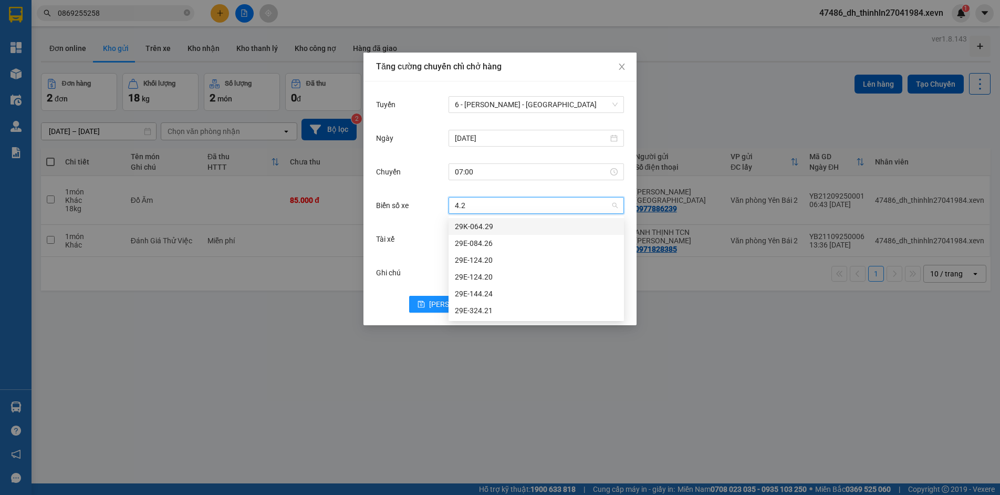
type input "4.29"
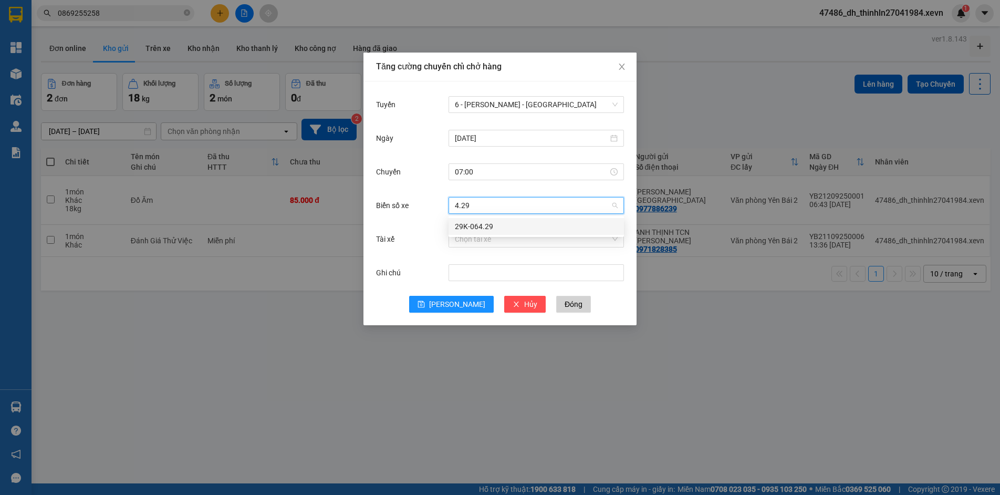
click at [483, 222] on div "29K-064.29" at bounding box center [536, 227] width 163 height 12
click at [507, 240] on input "Tài xế" at bounding box center [532, 239] width 155 height 16
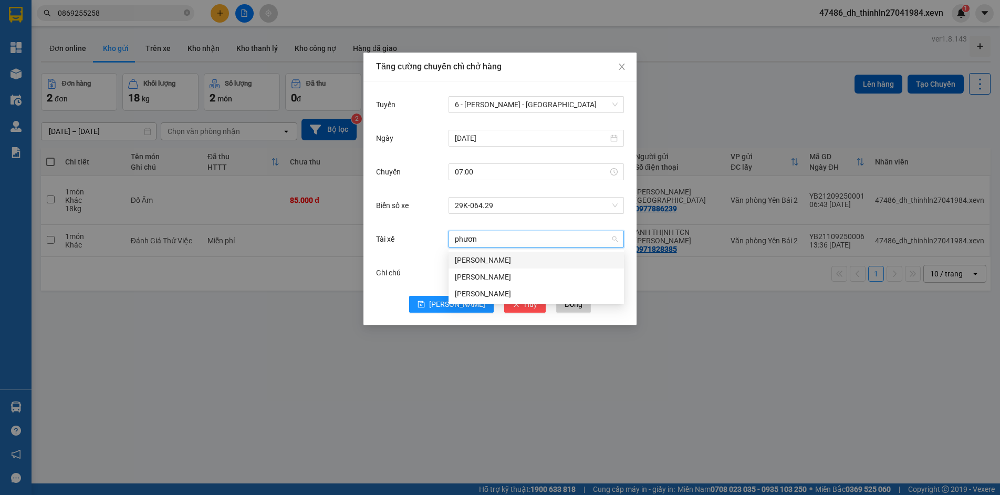
type input "phương"
click at [501, 293] on div "[PERSON_NAME]" at bounding box center [536, 294] width 163 height 12
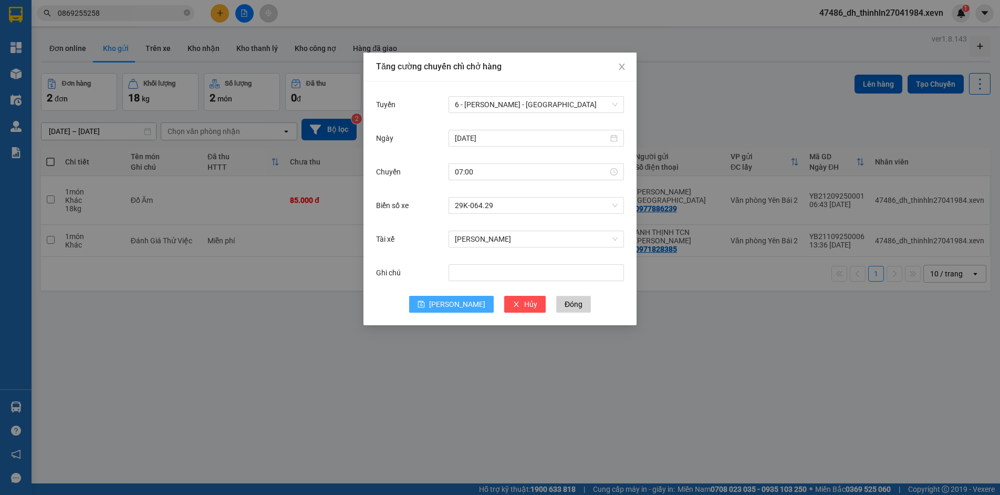
click at [462, 305] on span "[PERSON_NAME]" at bounding box center [457, 304] width 56 height 12
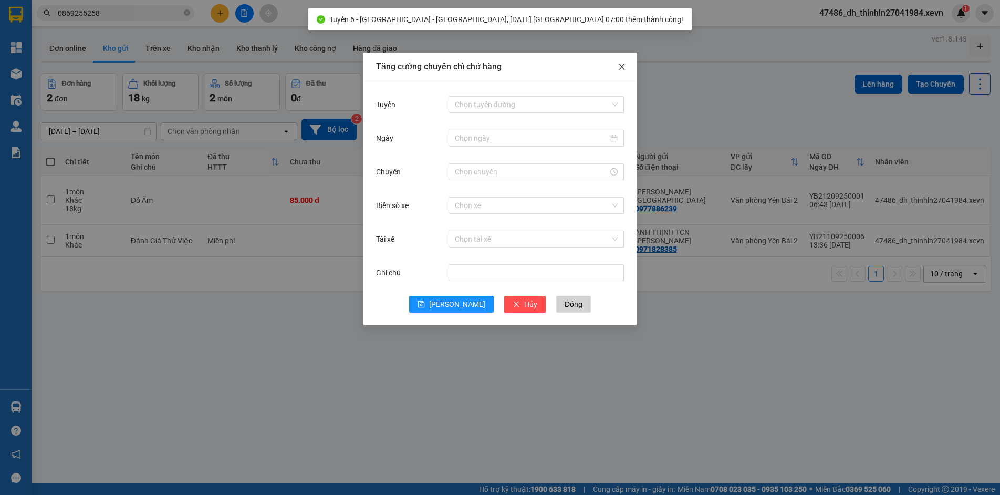
click at [622, 63] on icon "close" at bounding box center [622, 67] width 8 height 8
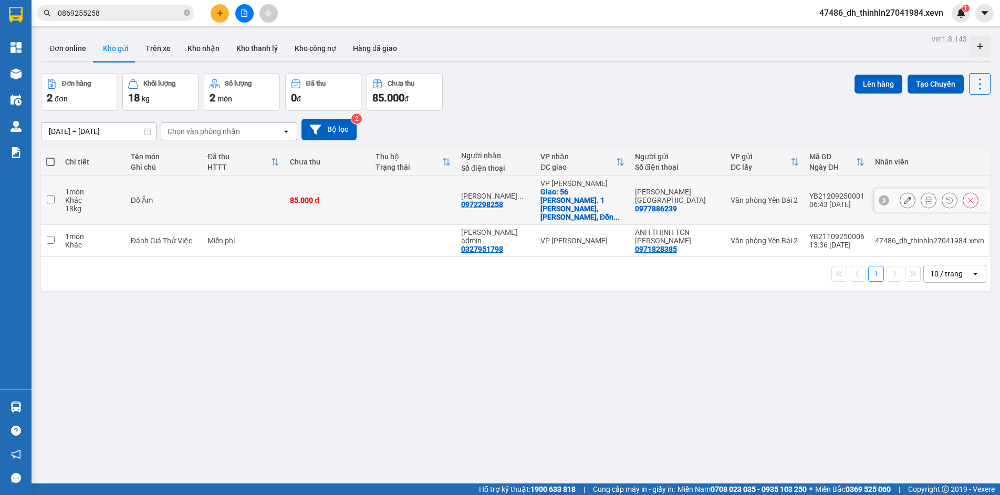
click at [52, 195] on input "checkbox" at bounding box center [51, 199] width 8 height 8
checkbox input "true"
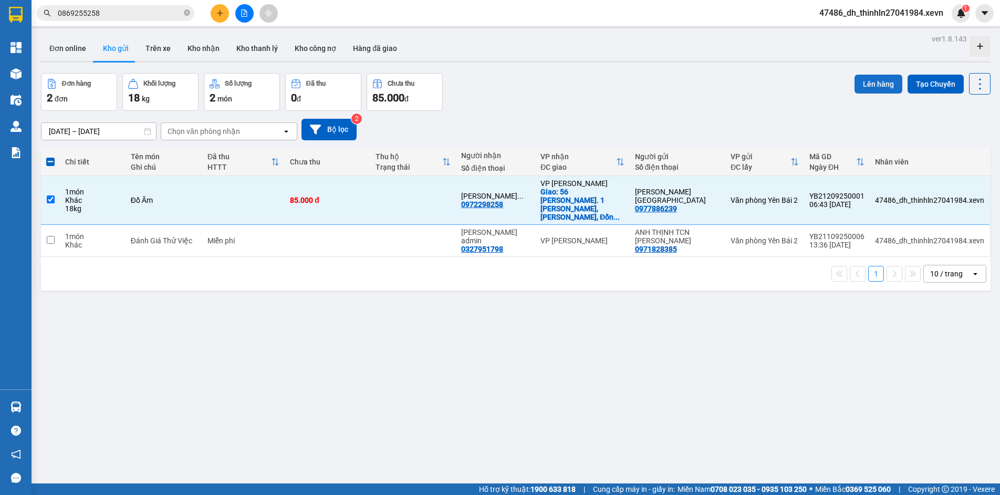
click at [869, 85] on button "Lên hàng" at bounding box center [879, 84] width 48 height 19
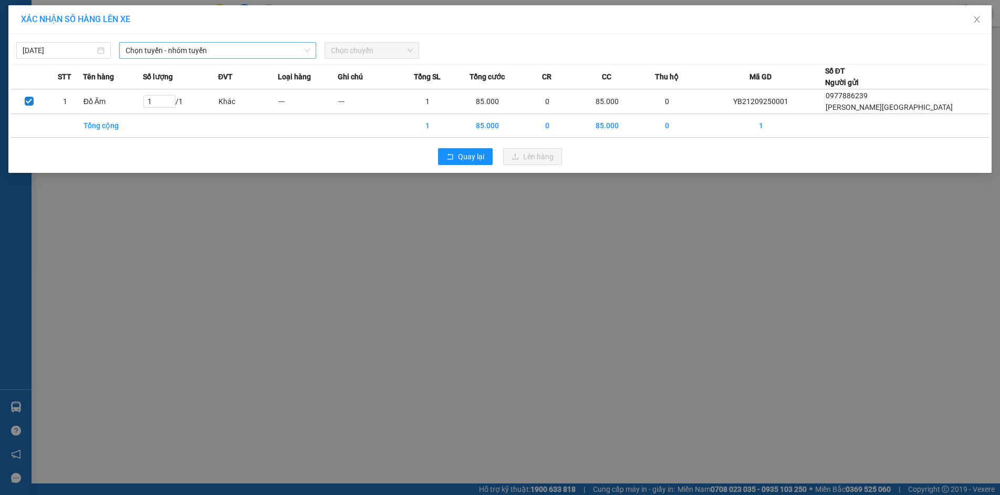
click at [264, 54] on span "Chọn tuyến - nhóm tuyến" at bounding box center [218, 51] width 184 height 16
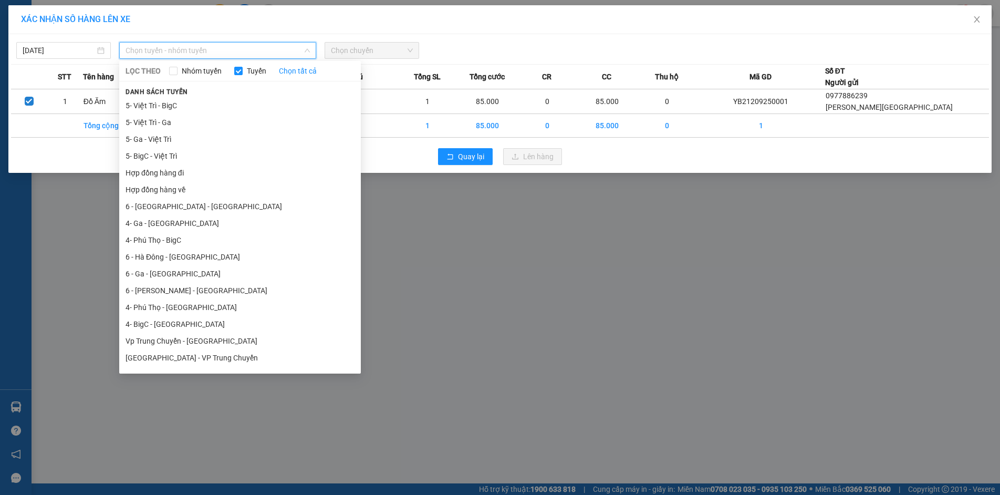
click at [264, 54] on span "Chọn tuyến - nhóm tuyến" at bounding box center [218, 51] width 184 height 16
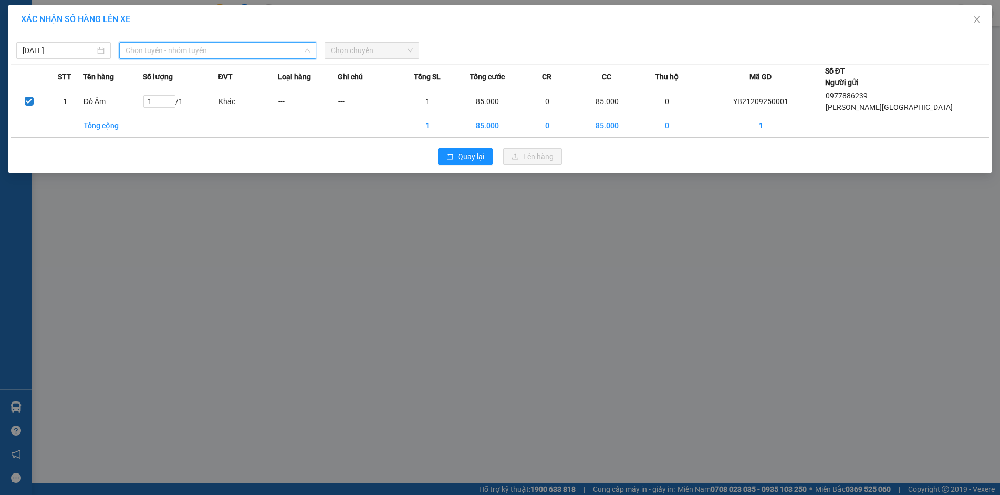
click at [299, 54] on span "Chọn tuyến - nhóm tuyến" at bounding box center [218, 51] width 184 height 16
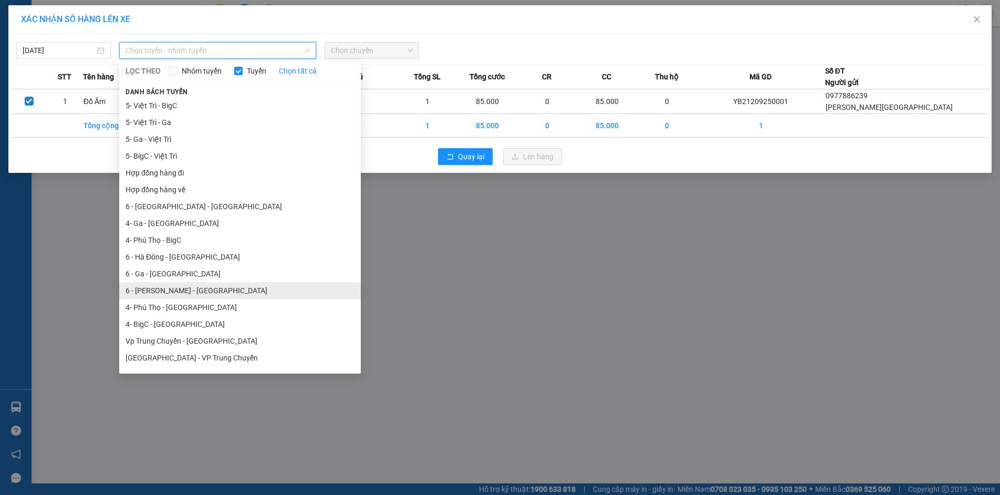
click at [174, 290] on li "6 - [PERSON_NAME] - [GEOGRAPHIC_DATA]" at bounding box center [240, 290] width 242 height 17
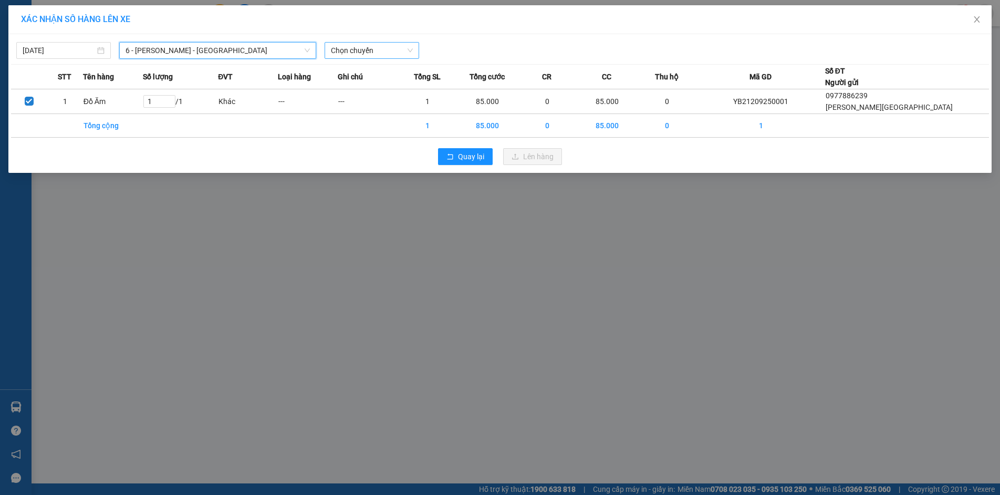
click at [356, 52] on span "Chọn chuyến" at bounding box center [372, 51] width 82 height 16
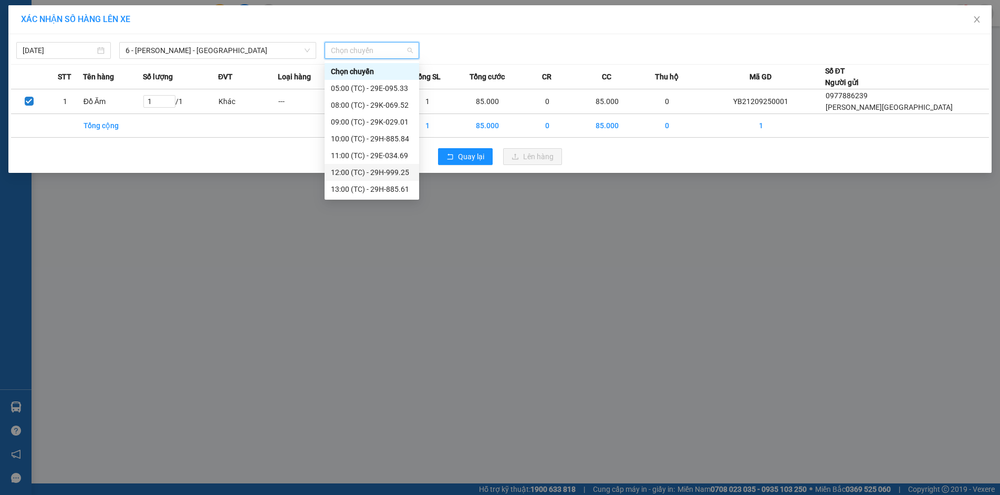
click at [493, 237] on div "XÁC NHẬN SỐ HÀNG LÊN XE [DATE] 6 - [GEOGRAPHIC_DATA] - [GEOGRAPHIC_DATA] LỌC TH…" at bounding box center [500, 247] width 1000 height 495
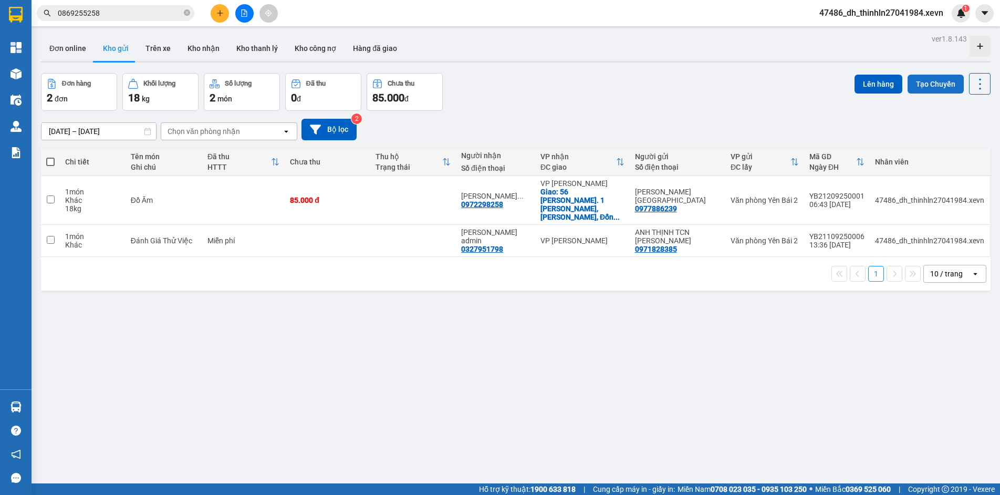
click at [921, 80] on button "Tạo Chuyến" at bounding box center [936, 84] width 56 height 19
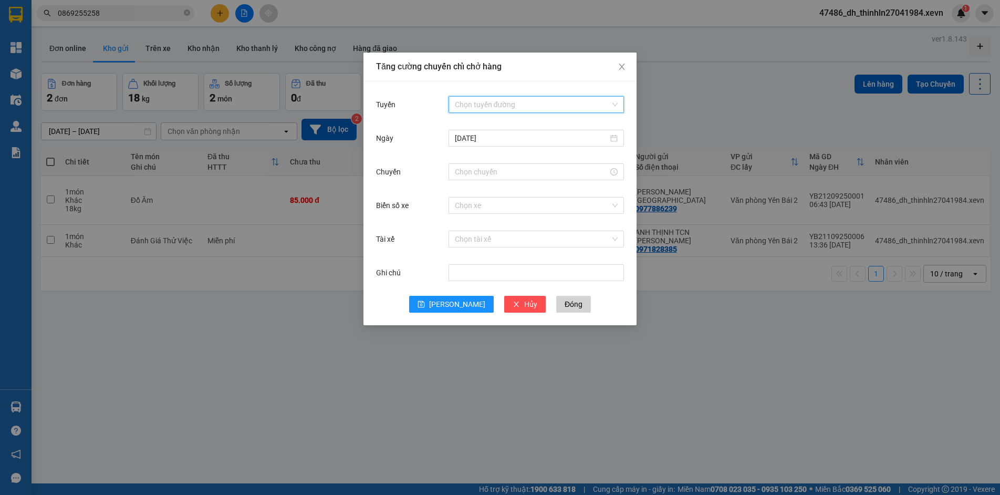
click at [507, 109] on input "Tuyến" at bounding box center [532, 105] width 155 height 16
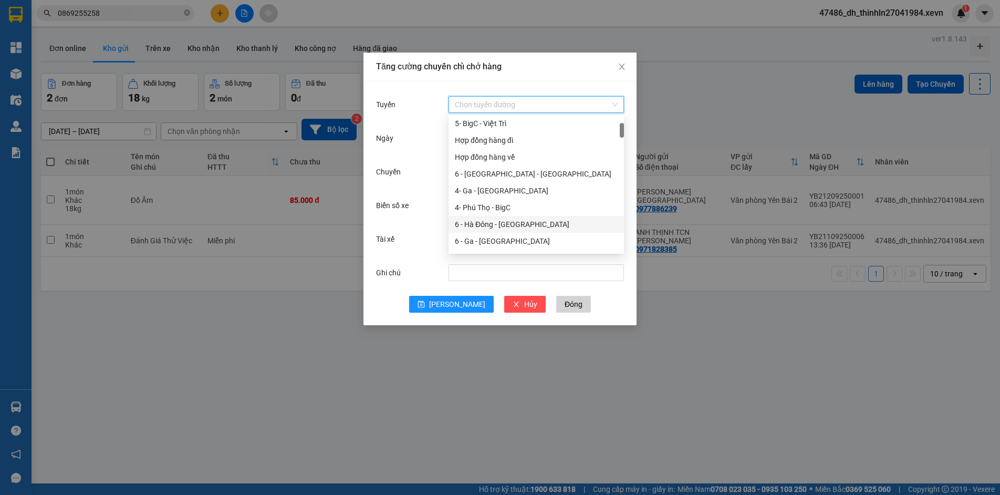
scroll to position [105, 0]
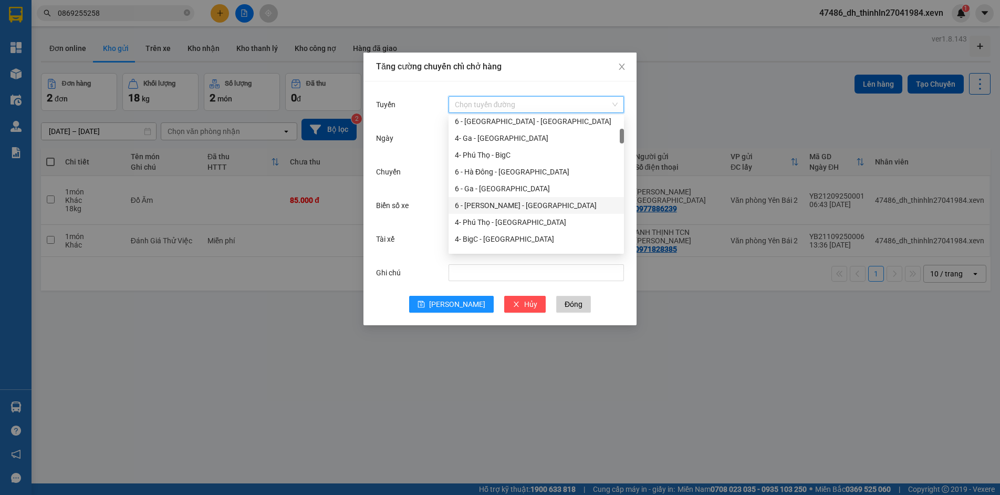
click at [498, 202] on div "6 - [PERSON_NAME] - [GEOGRAPHIC_DATA]" at bounding box center [536, 206] width 163 height 12
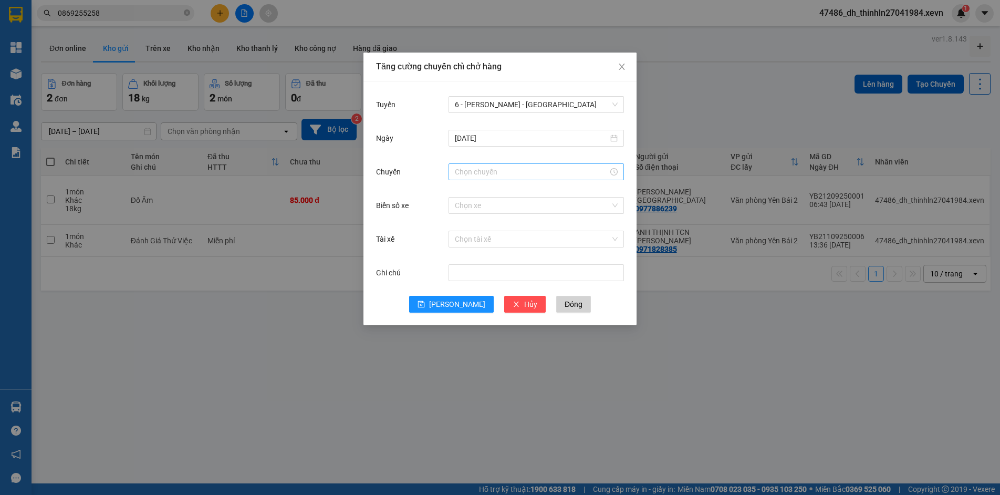
click at [499, 179] on div at bounding box center [536, 171] width 175 height 17
click at [462, 294] on div "07" at bounding box center [463, 294] width 29 height 15
type input "07:00"
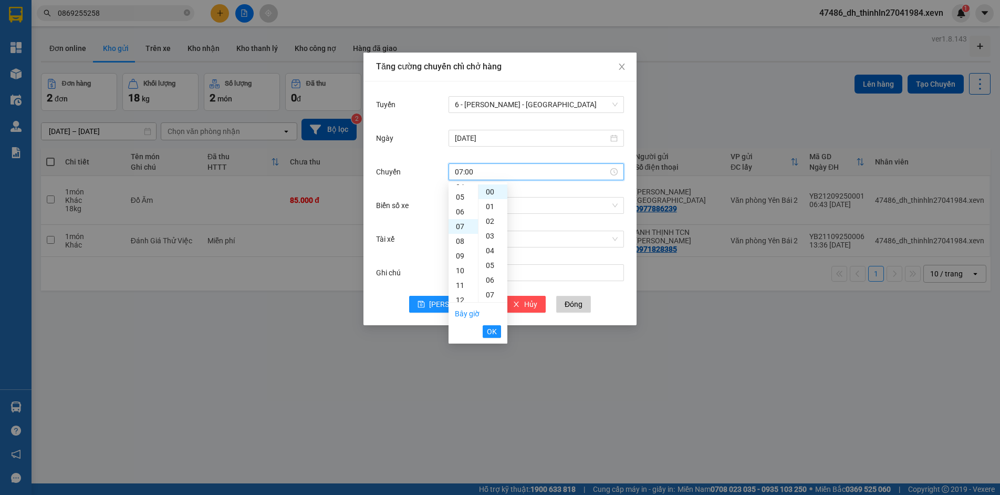
scroll to position [103, 0]
click at [496, 332] on span "OK" at bounding box center [492, 332] width 10 height 12
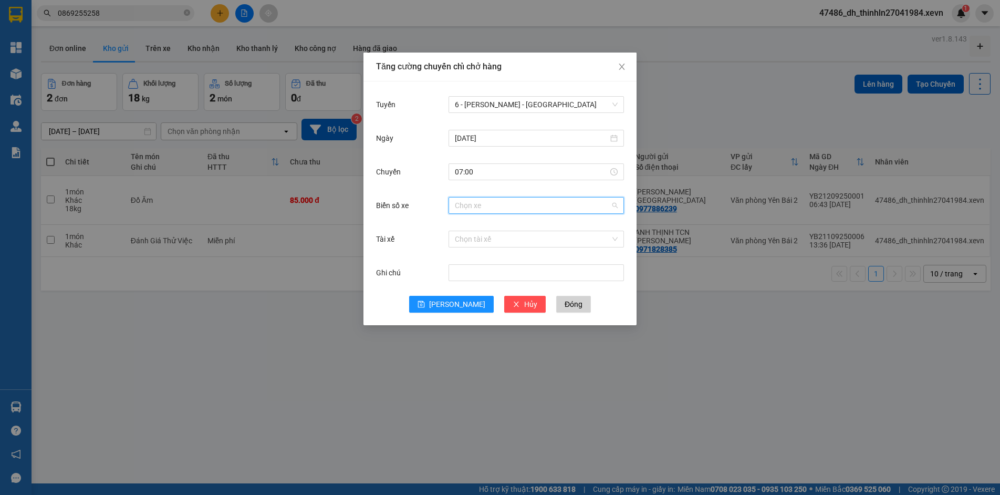
click at [511, 206] on input "Biển số xe" at bounding box center [532, 205] width 155 height 16
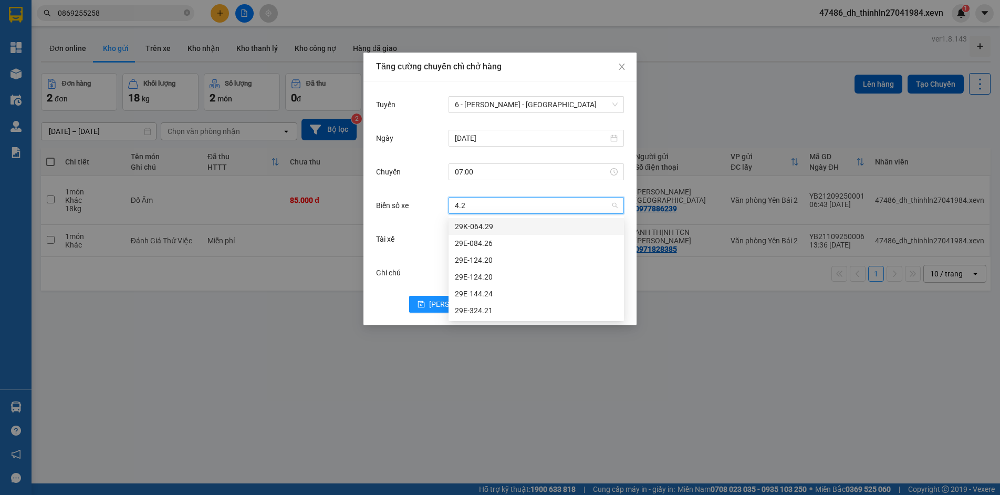
type input "4.29"
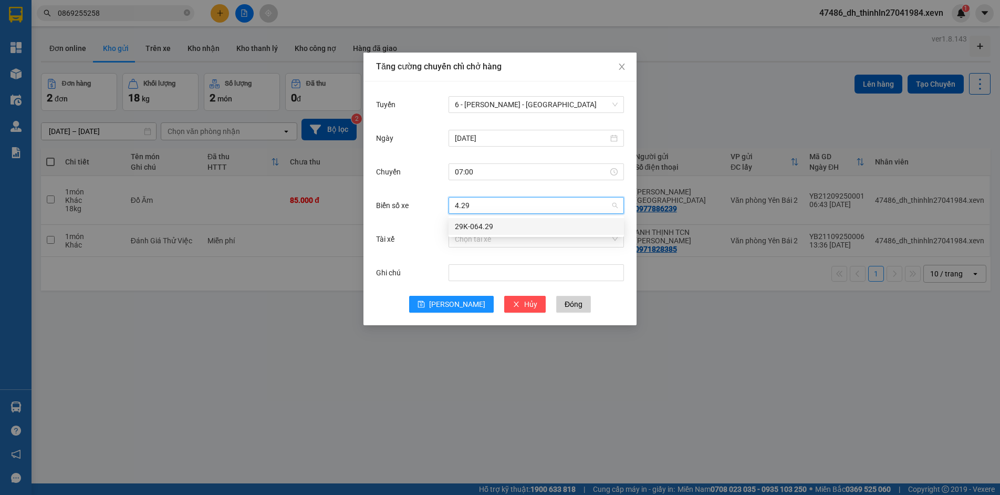
click at [491, 223] on div "29K-064.29" at bounding box center [536, 227] width 163 height 12
click at [488, 241] on input "Tài xế" at bounding box center [532, 239] width 155 height 16
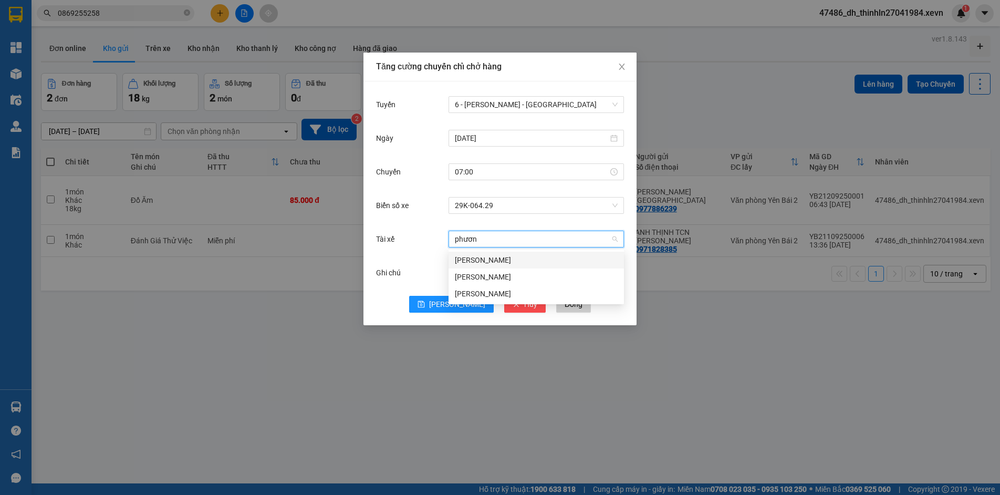
type input "phương"
click at [462, 289] on div "[PERSON_NAME]" at bounding box center [536, 294] width 163 height 12
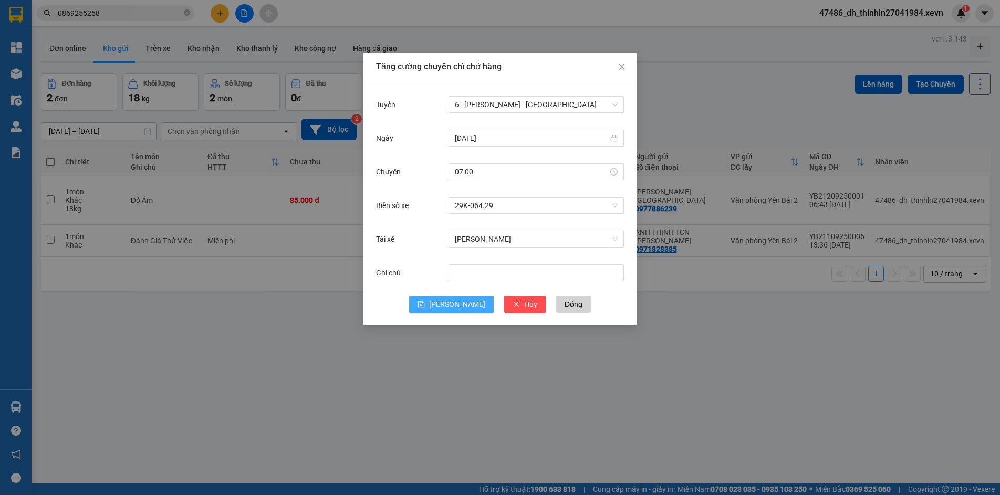
click at [455, 307] on span "[PERSON_NAME]" at bounding box center [457, 304] width 56 height 12
click at [618, 140] on div "[DATE]" at bounding box center [536, 138] width 175 height 17
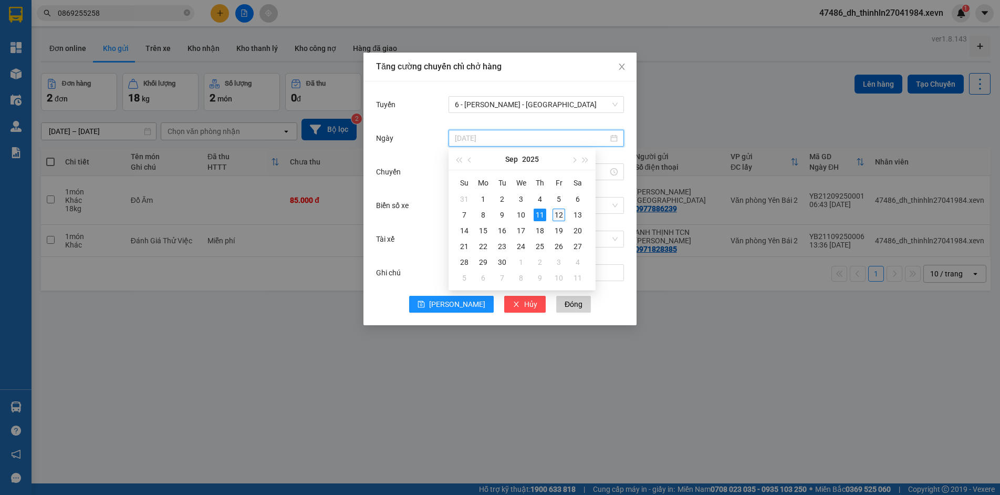
type input "[DATE]"
click at [560, 213] on div "12" at bounding box center [559, 215] width 13 height 13
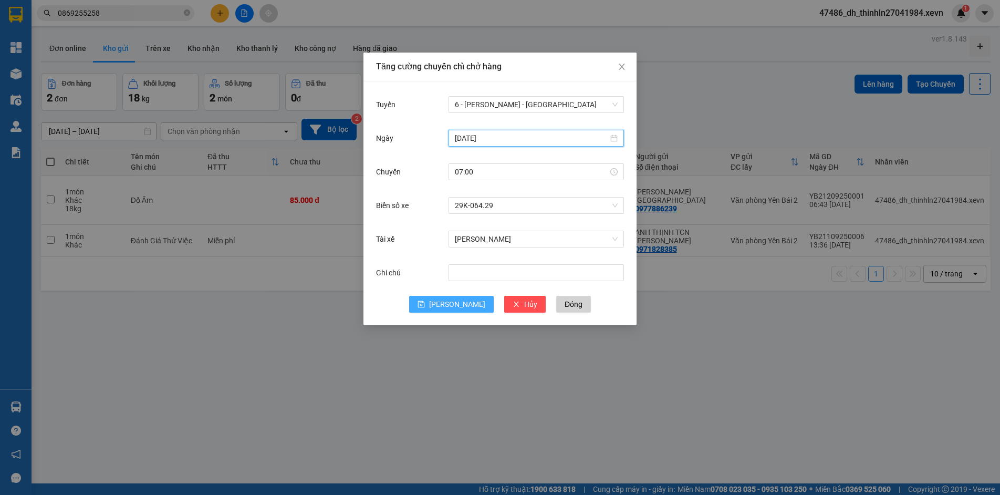
click at [453, 306] on span "[PERSON_NAME]" at bounding box center [457, 304] width 56 height 12
click at [467, 300] on button "[PERSON_NAME]" at bounding box center [451, 304] width 85 height 17
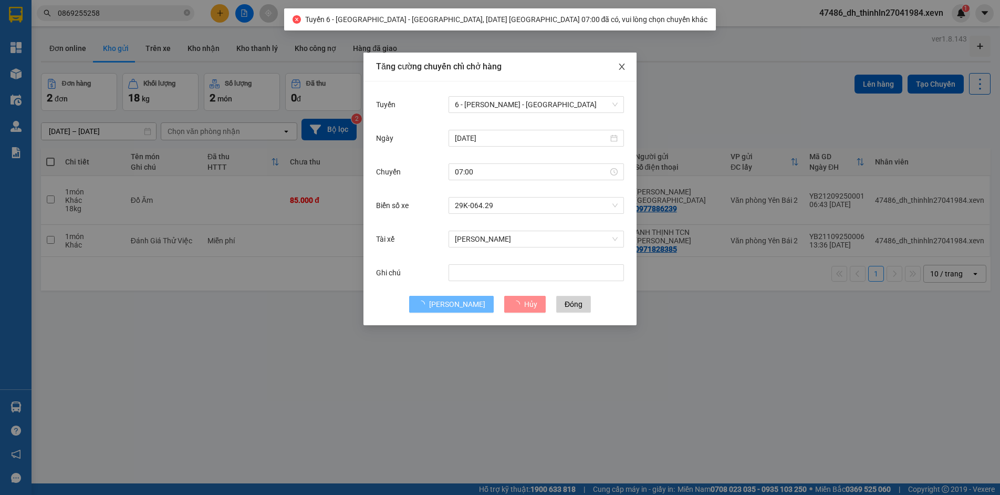
click at [617, 69] on span "Close" at bounding box center [621, 67] width 29 height 29
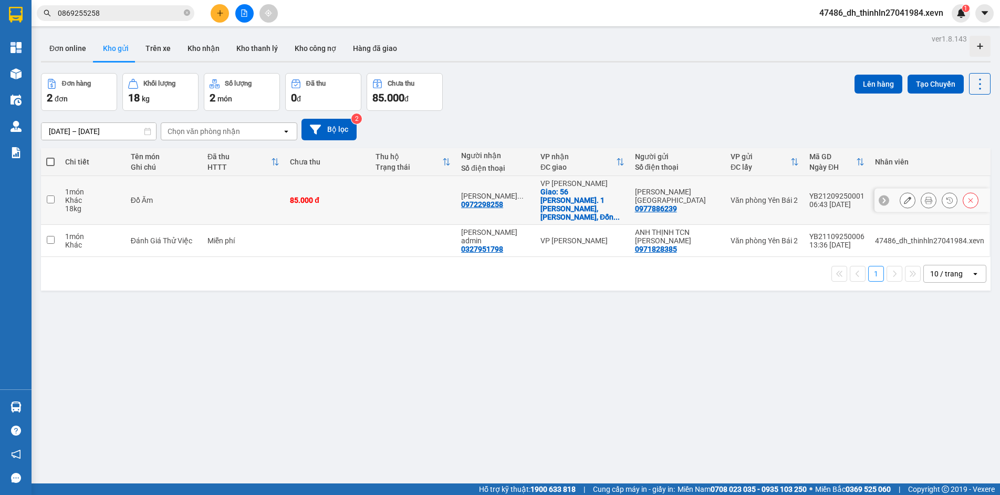
click at [49, 195] on input "checkbox" at bounding box center [51, 199] width 8 height 8
checkbox input "true"
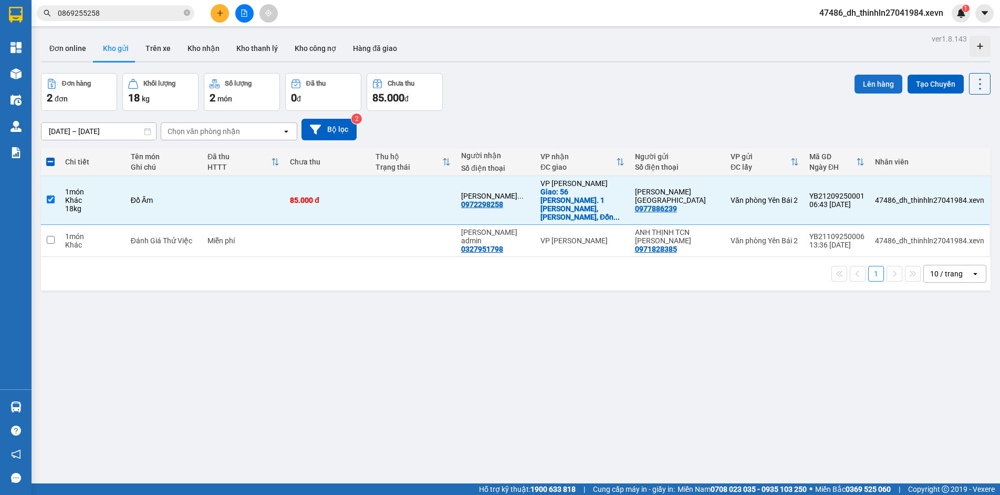
click at [874, 81] on button "Lên hàng" at bounding box center [879, 84] width 48 height 19
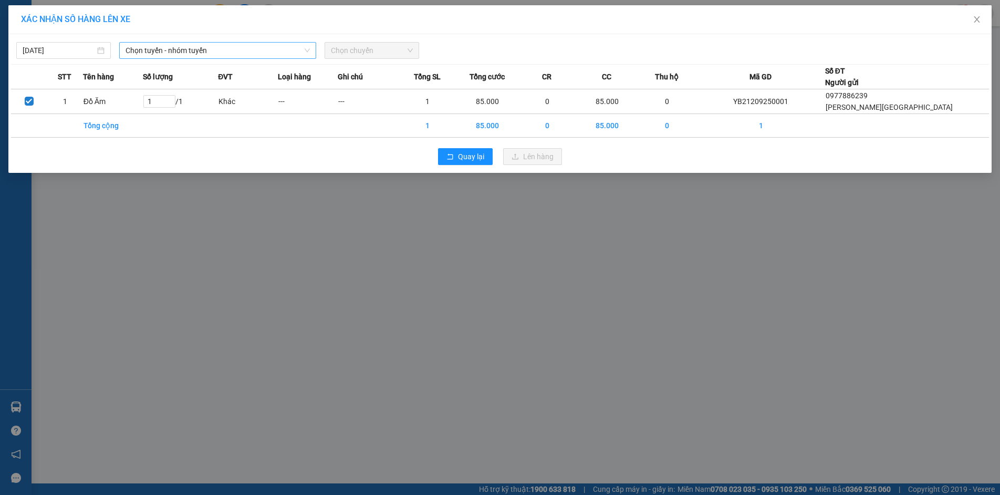
click at [269, 50] on span "Chọn tuyến - nhóm tuyến" at bounding box center [218, 51] width 184 height 16
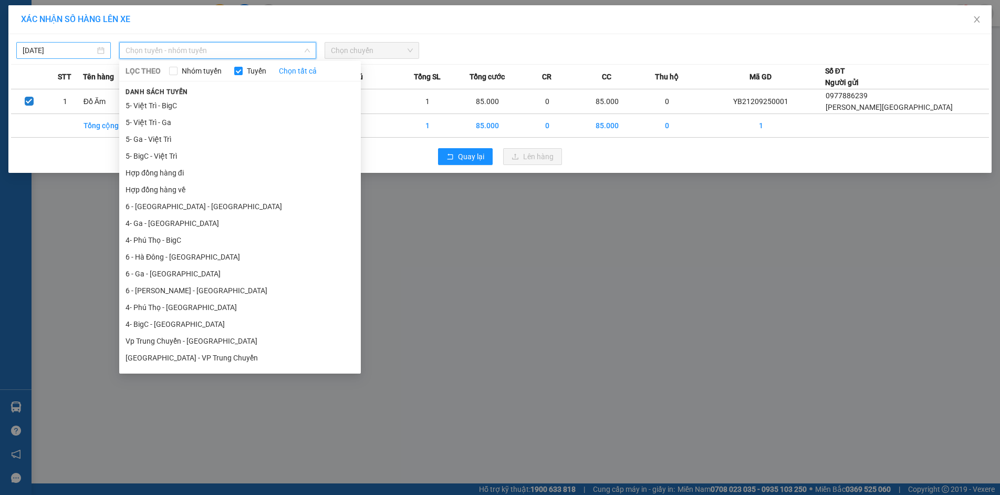
click at [92, 52] on input "[DATE]" at bounding box center [59, 51] width 72 height 12
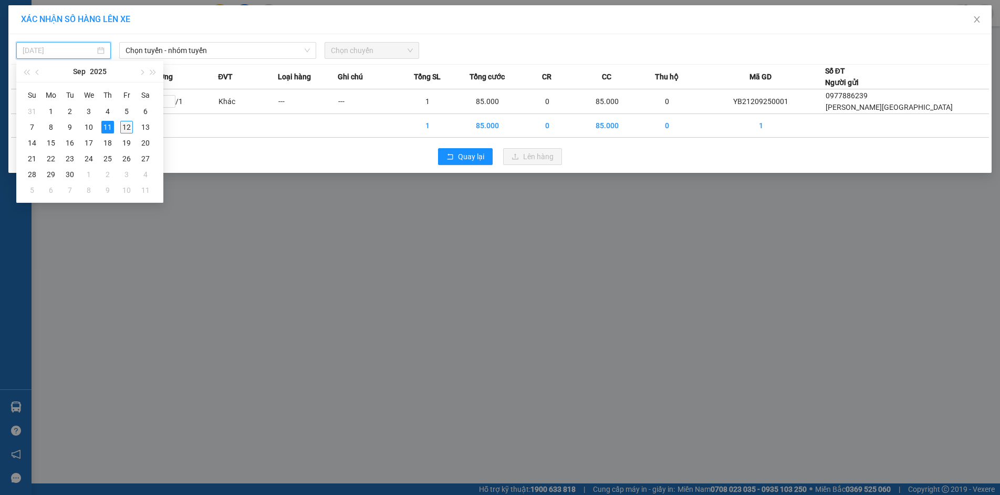
click at [129, 127] on div "12" at bounding box center [126, 127] width 13 height 13
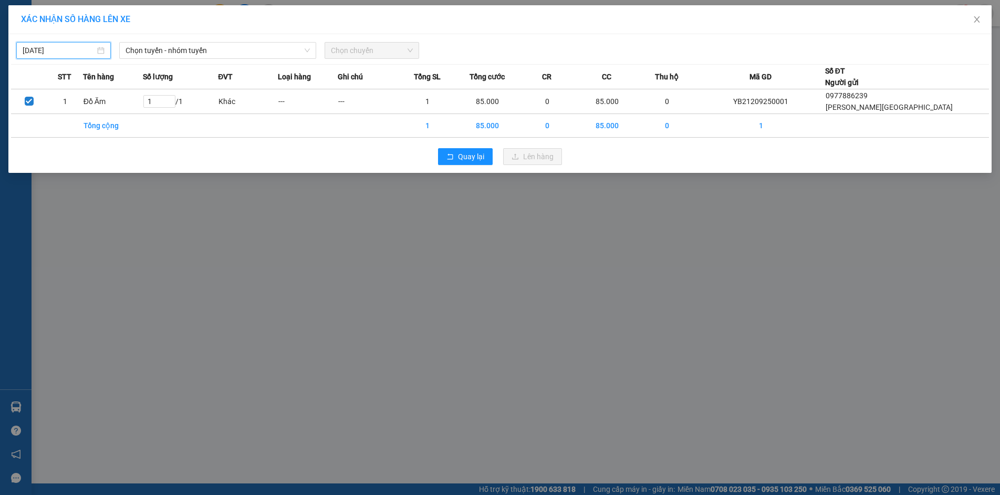
type input "[DATE]"
click at [224, 54] on span "Chọn tuyến - nhóm tuyến" at bounding box center [218, 51] width 184 height 16
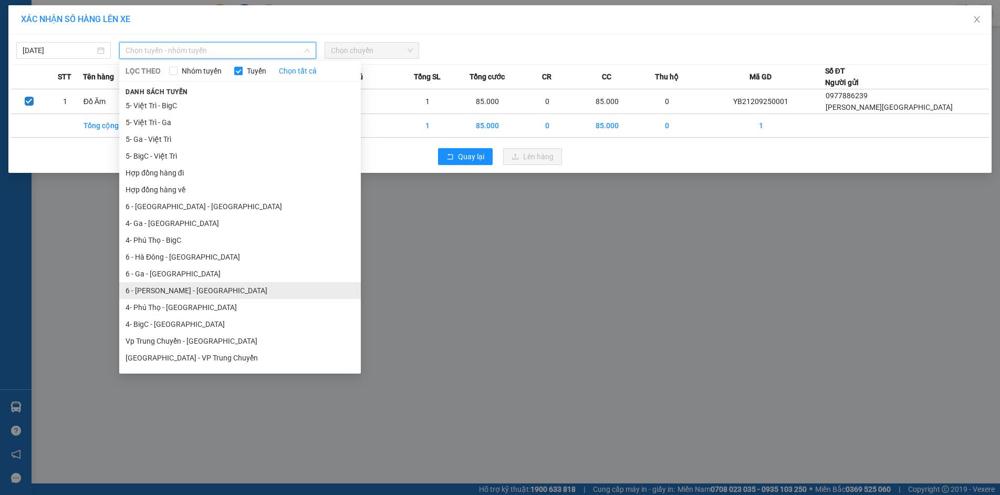
click at [185, 292] on li "6 - [PERSON_NAME] - [GEOGRAPHIC_DATA]" at bounding box center [240, 290] width 242 height 17
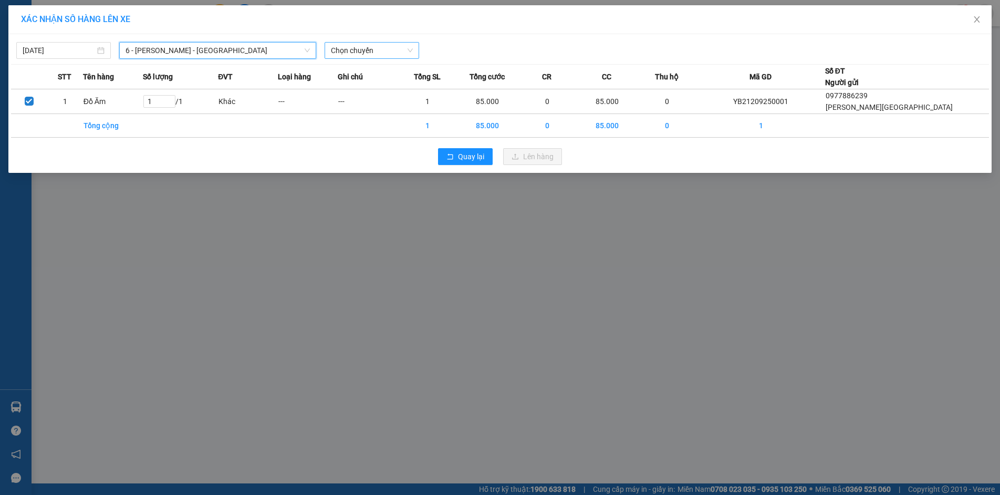
click at [359, 53] on span "Chọn chuyến" at bounding box center [372, 51] width 82 height 16
click at [368, 90] on div "07:00 (TC) - 29K-064.29" at bounding box center [372, 88] width 82 height 12
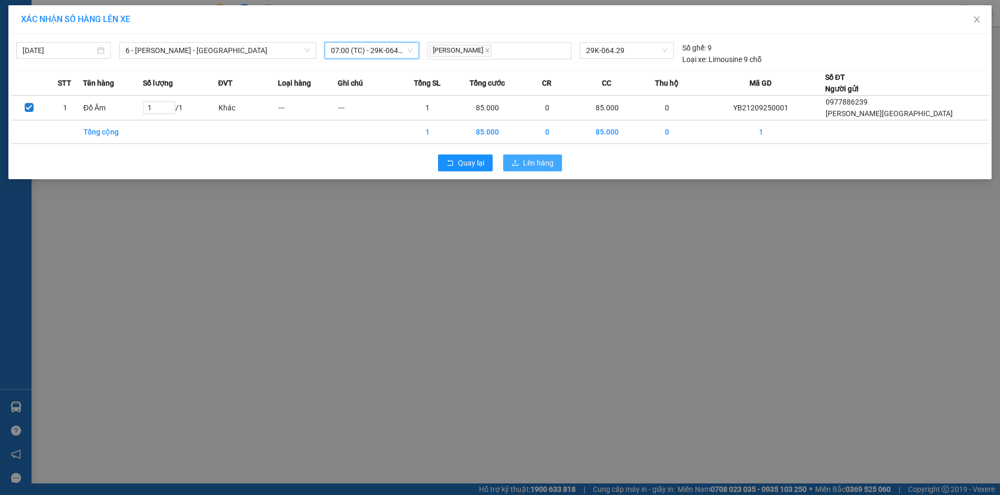
click at [546, 159] on span "Lên hàng" at bounding box center [538, 163] width 30 height 12
